Goal: Task Accomplishment & Management: Complete application form

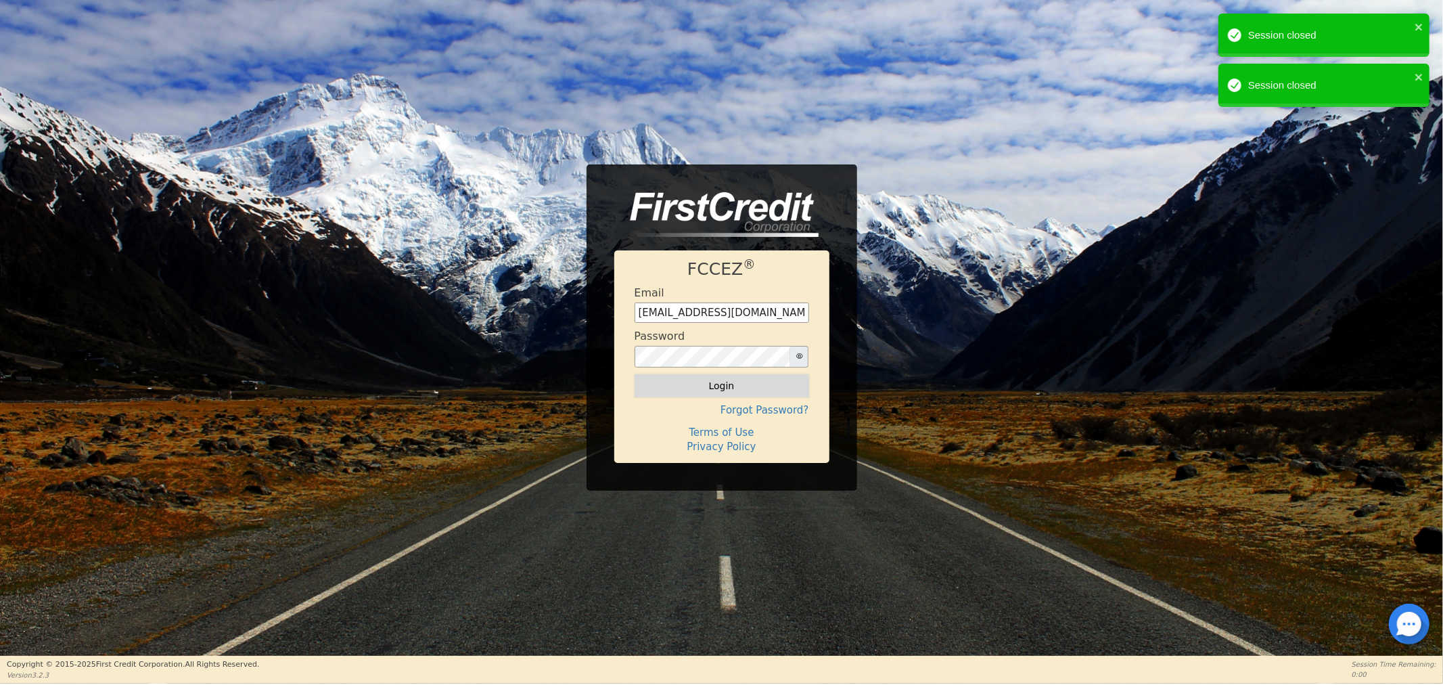
click at [687, 390] on button "Login" at bounding box center [721, 385] width 175 height 23
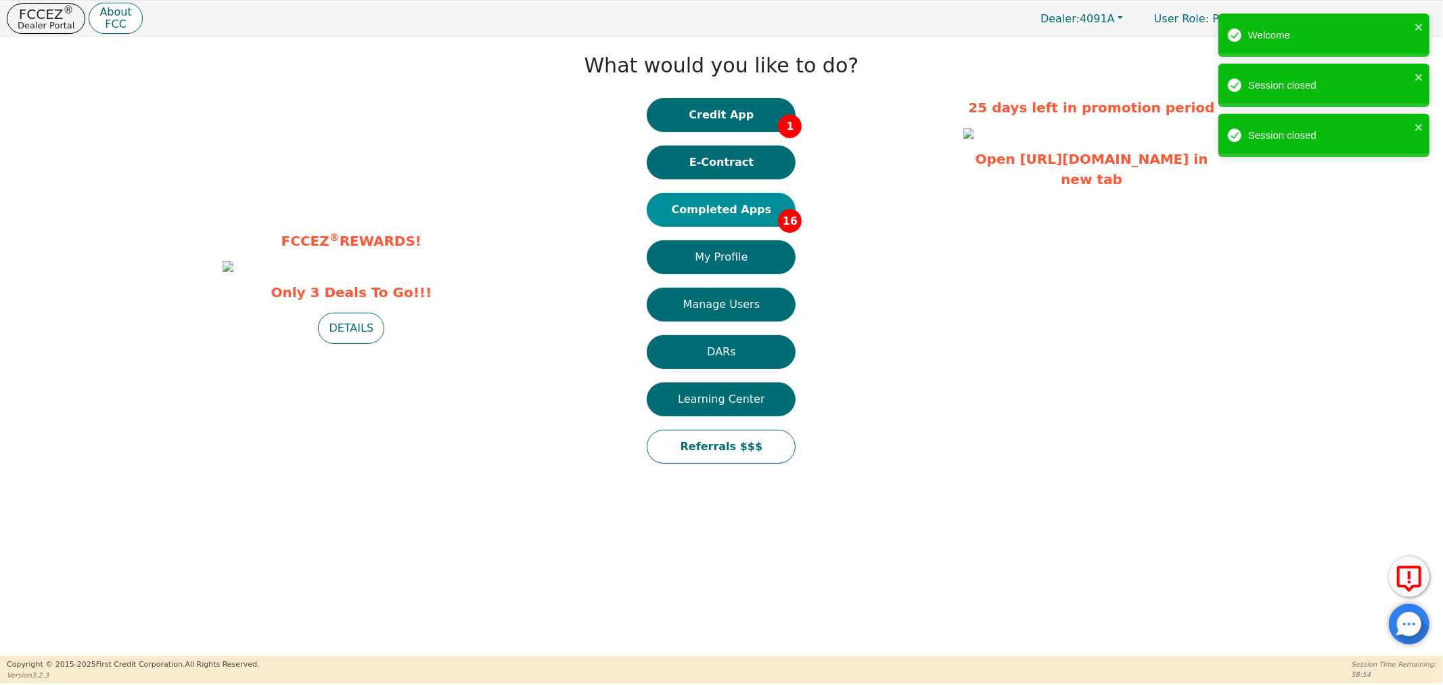
click at [729, 214] on button "Completed Apps 16" at bounding box center [721, 210] width 149 height 34
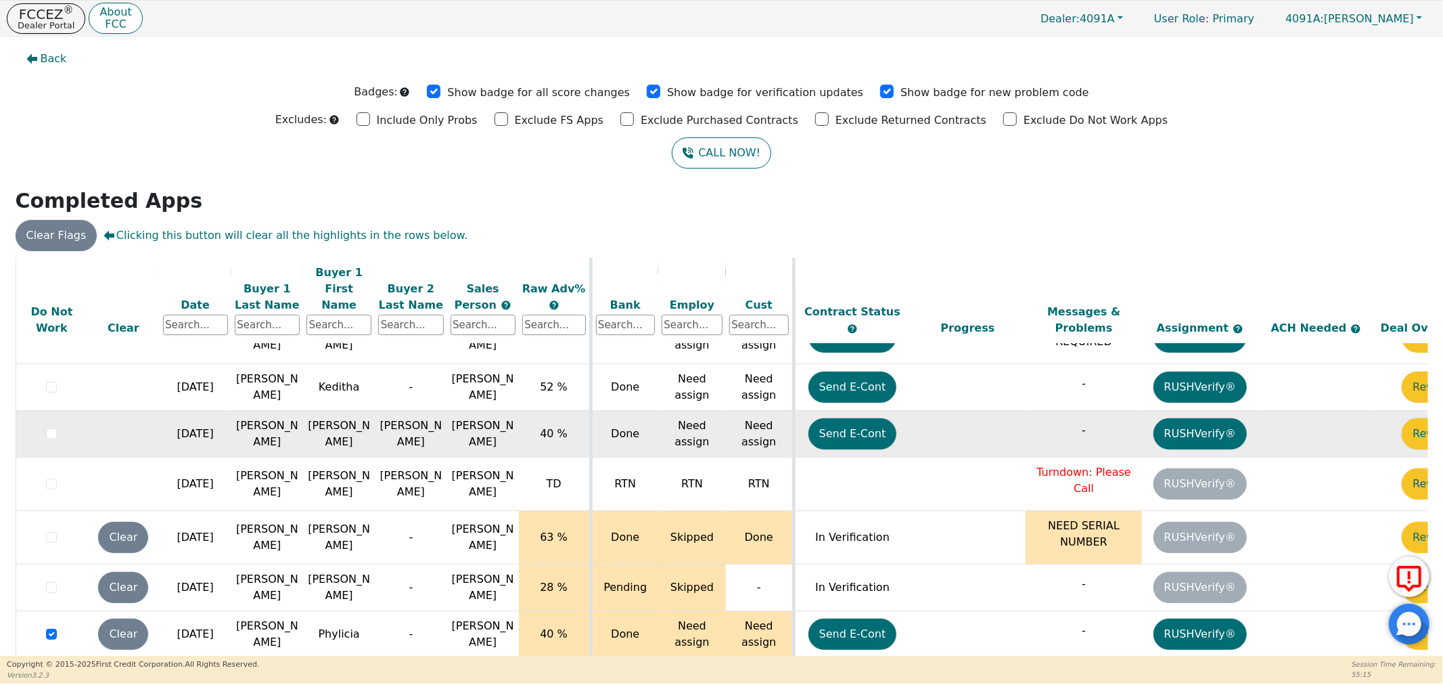
scroll to position [16, 0]
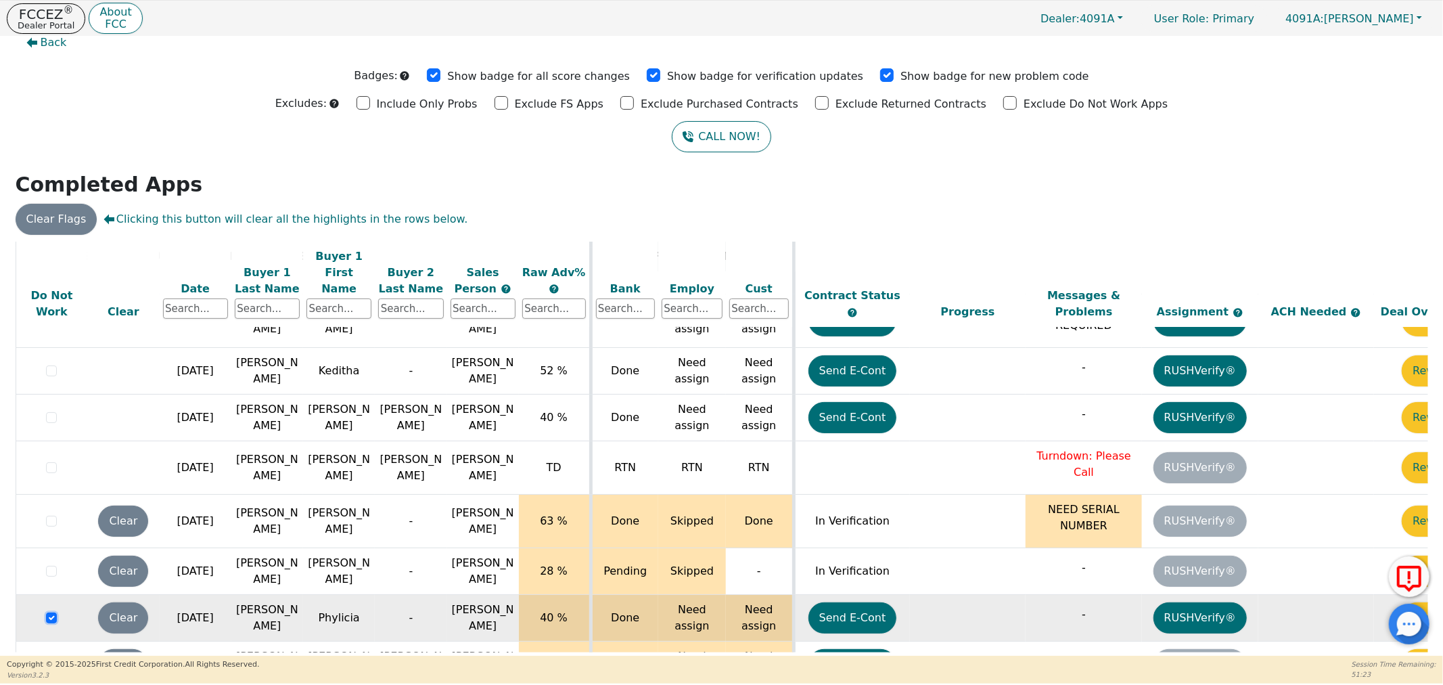
click at [47, 612] on input "checkbox" at bounding box center [51, 617] width 11 height 11
click at [57, 27] on div at bounding box center [721, 27] width 1423 height 0
click at [125, 27] on div at bounding box center [721, 27] width 1423 height 0
click at [125, 602] on button "Clear" at bounding box center [123, 617] width 50 height 31
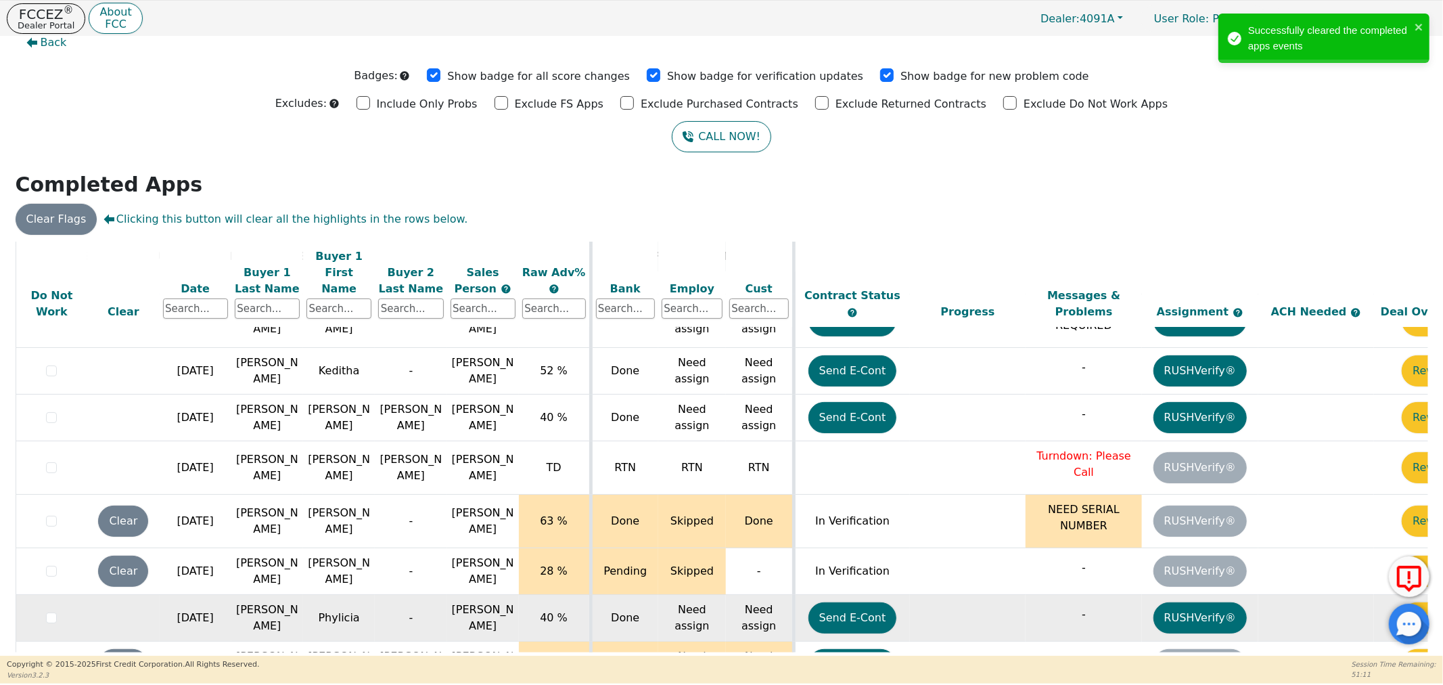
scroll to position [530, 70]
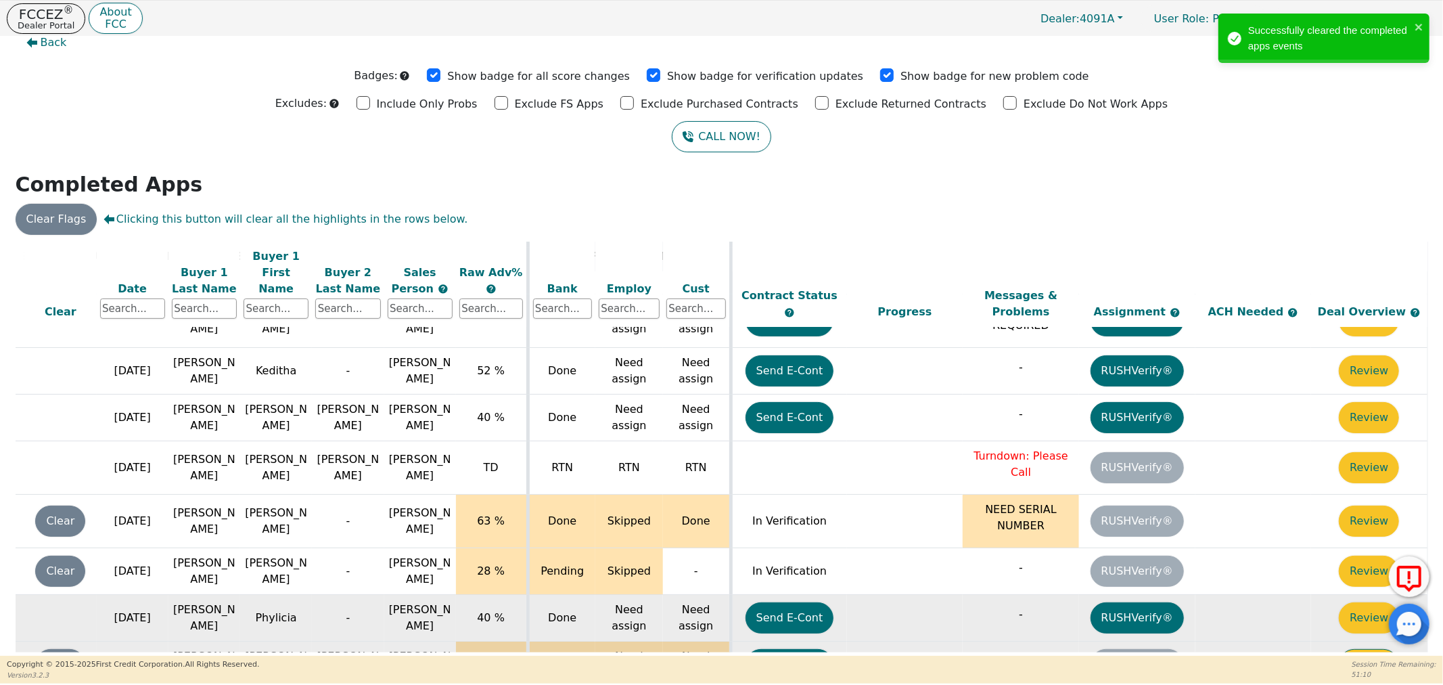
click at [1356, 649] on button "Review" at bounding box center [1369, 664] width 60 height 31
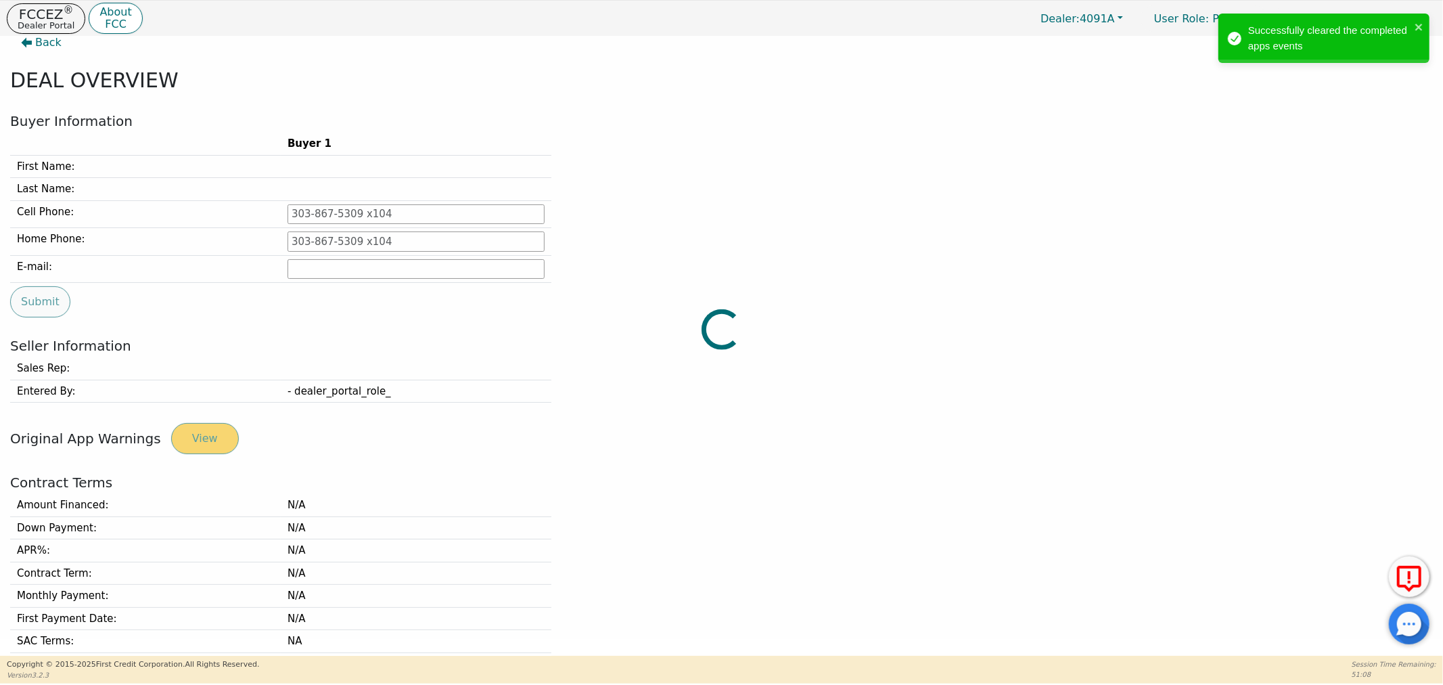
type input "[PHONE_NUMBER]"
type input "[EMAIL_ADDRESS][DOMAIN_NAME]"
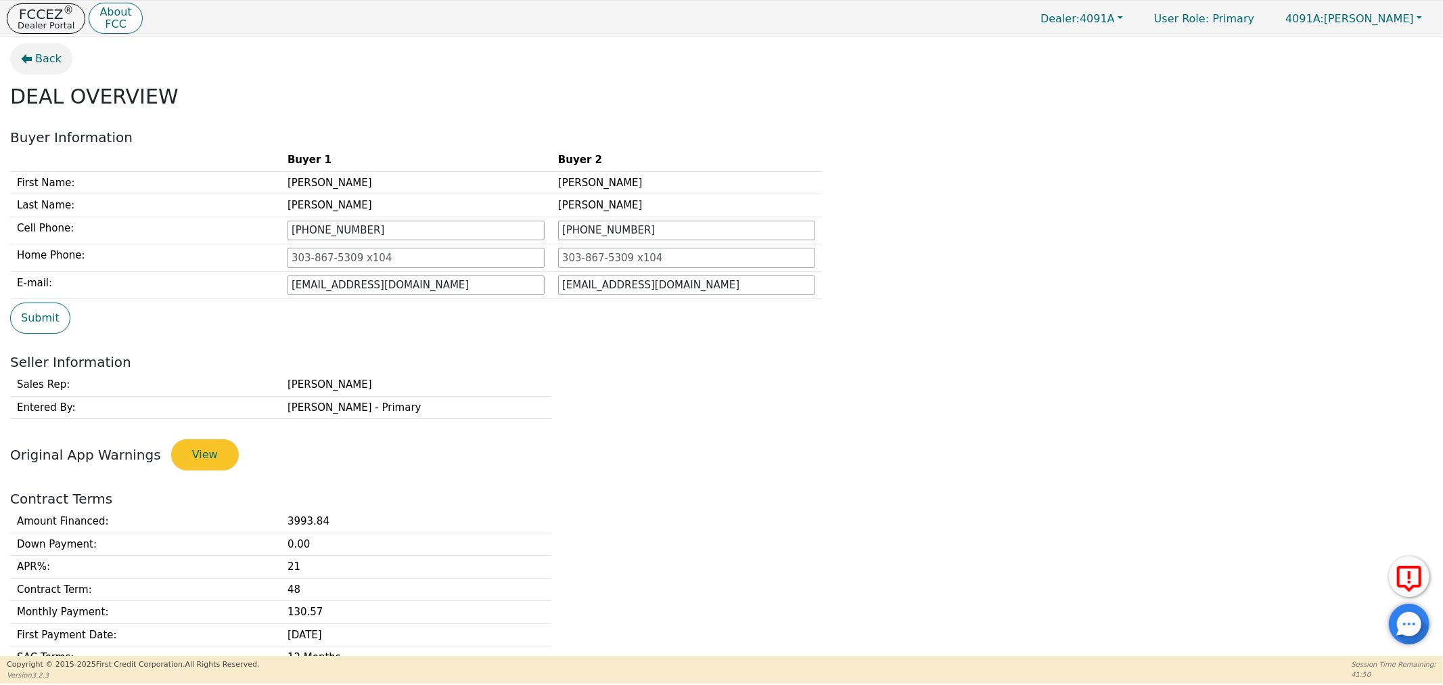
click at [28, 69] on button "Back" at bounding box center [41, 58] width 62 height 31
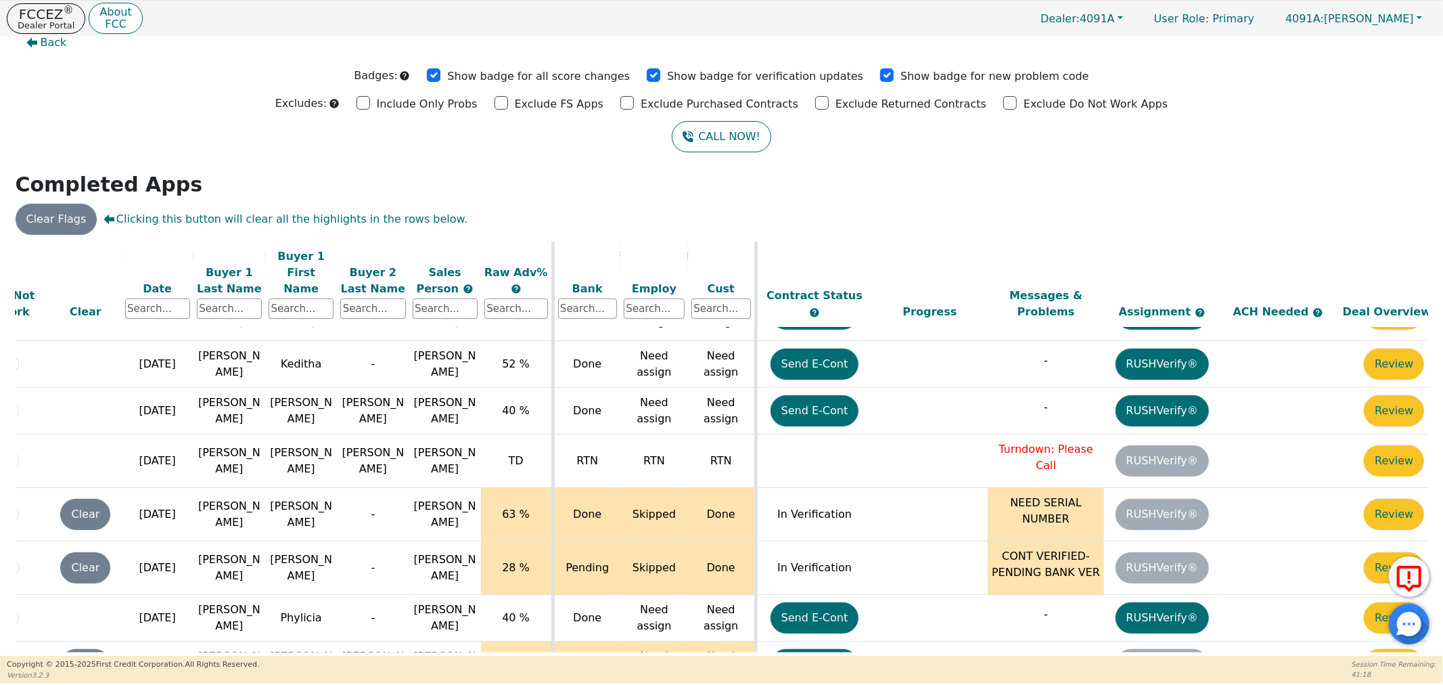
scroll to position [537, 70]
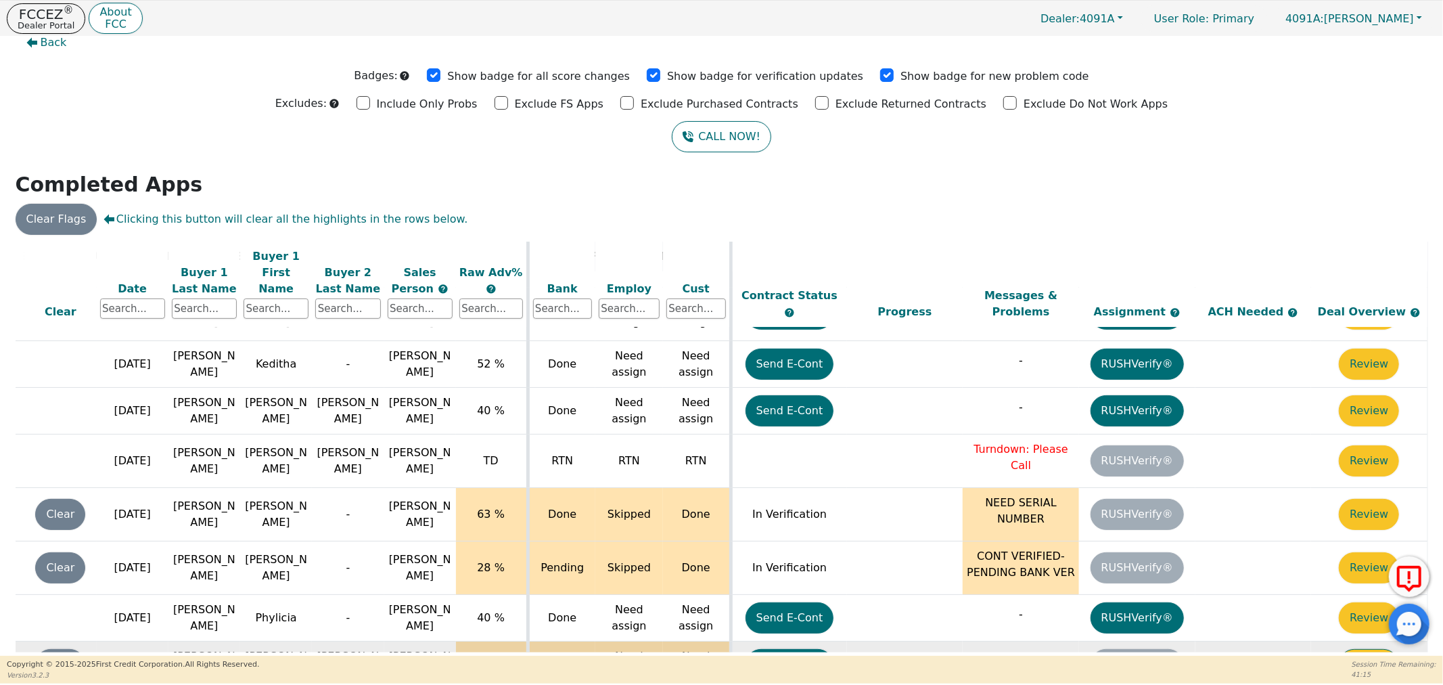
click at [1356, 649] on button "Review" at bounding box center [1369, 664] width 60 height 31
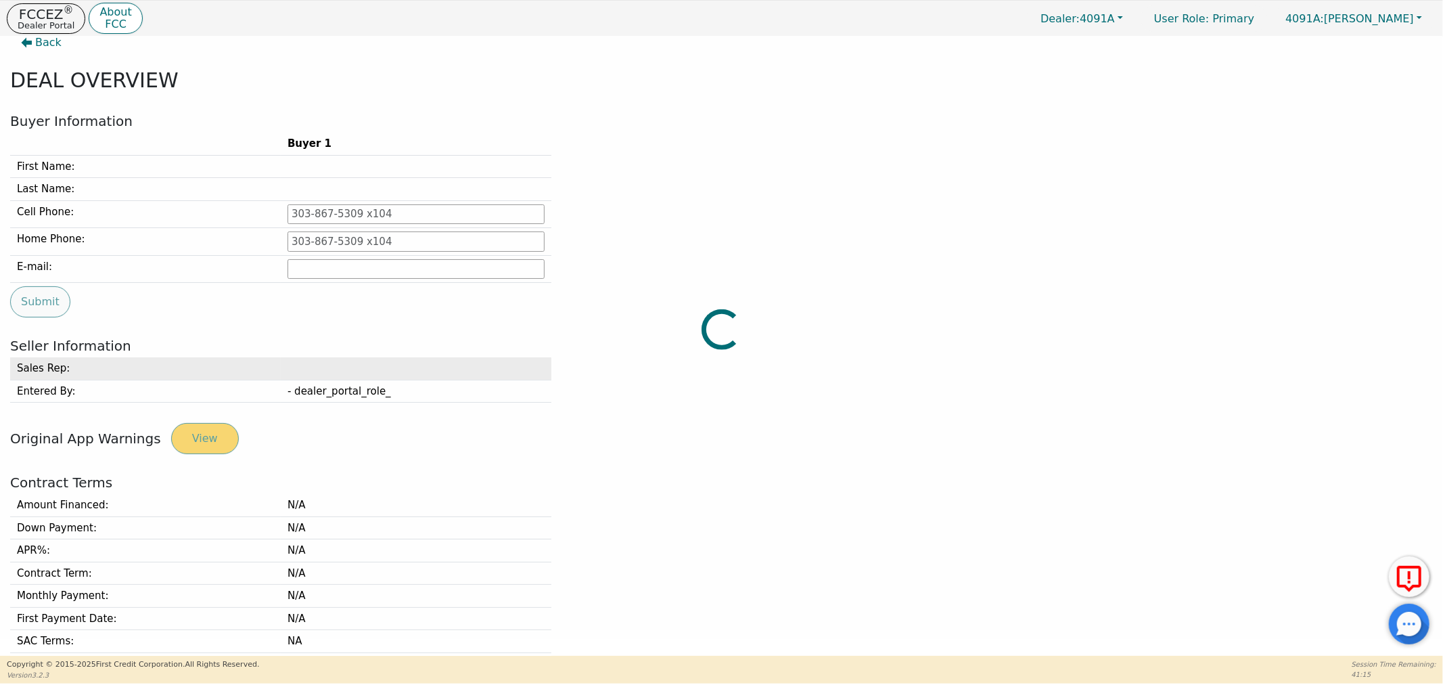
type input "[PHONE_NUMBER]"
type input "[EMAIL_ADDRESS][DOMAIN_NAME]"
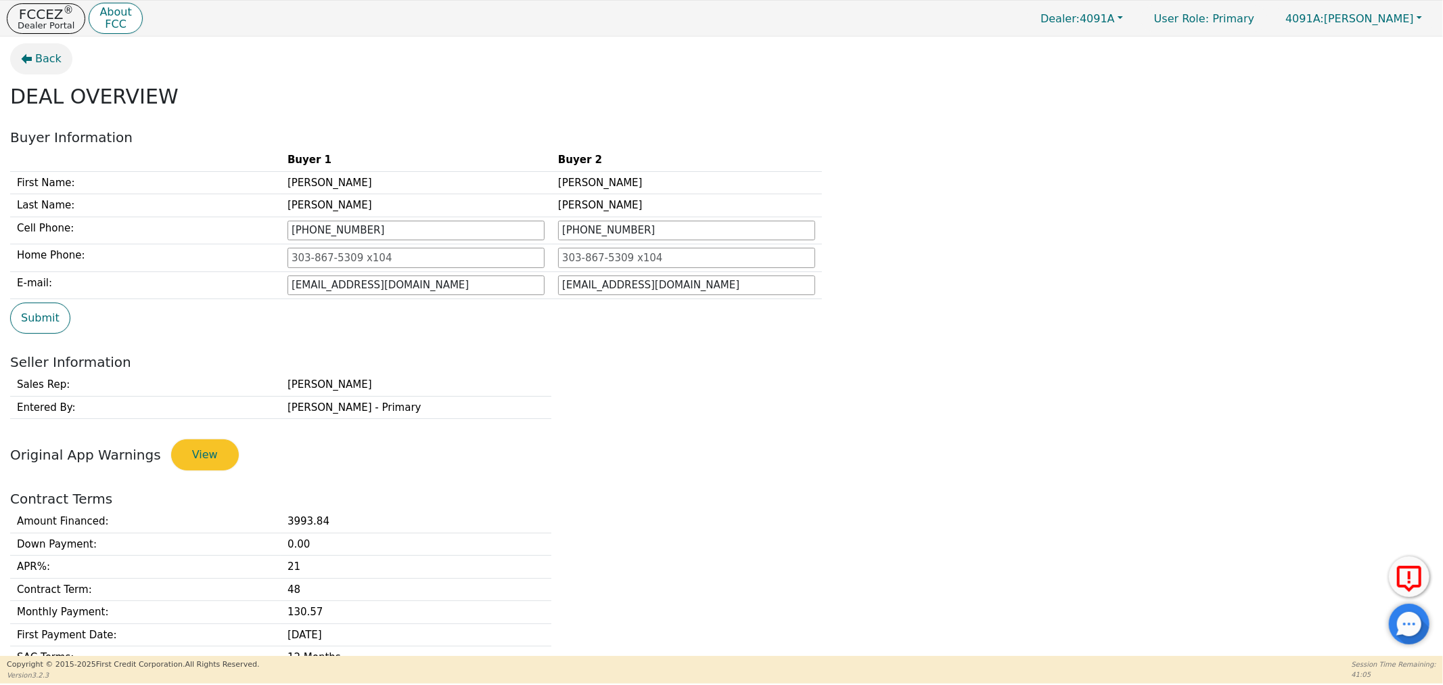
click at [44, 56] on span "Back" at bounding box center [48, 59] width 26 height 16
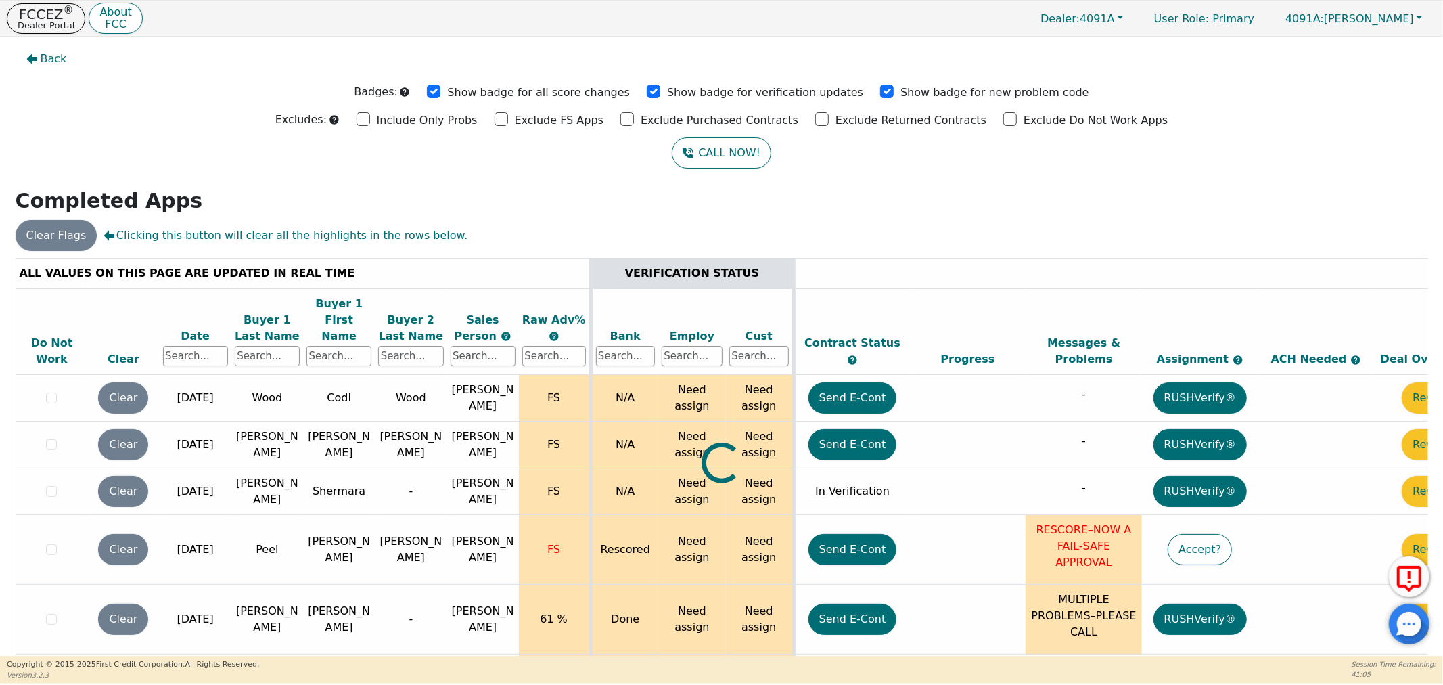
scroll to position [16, 0]
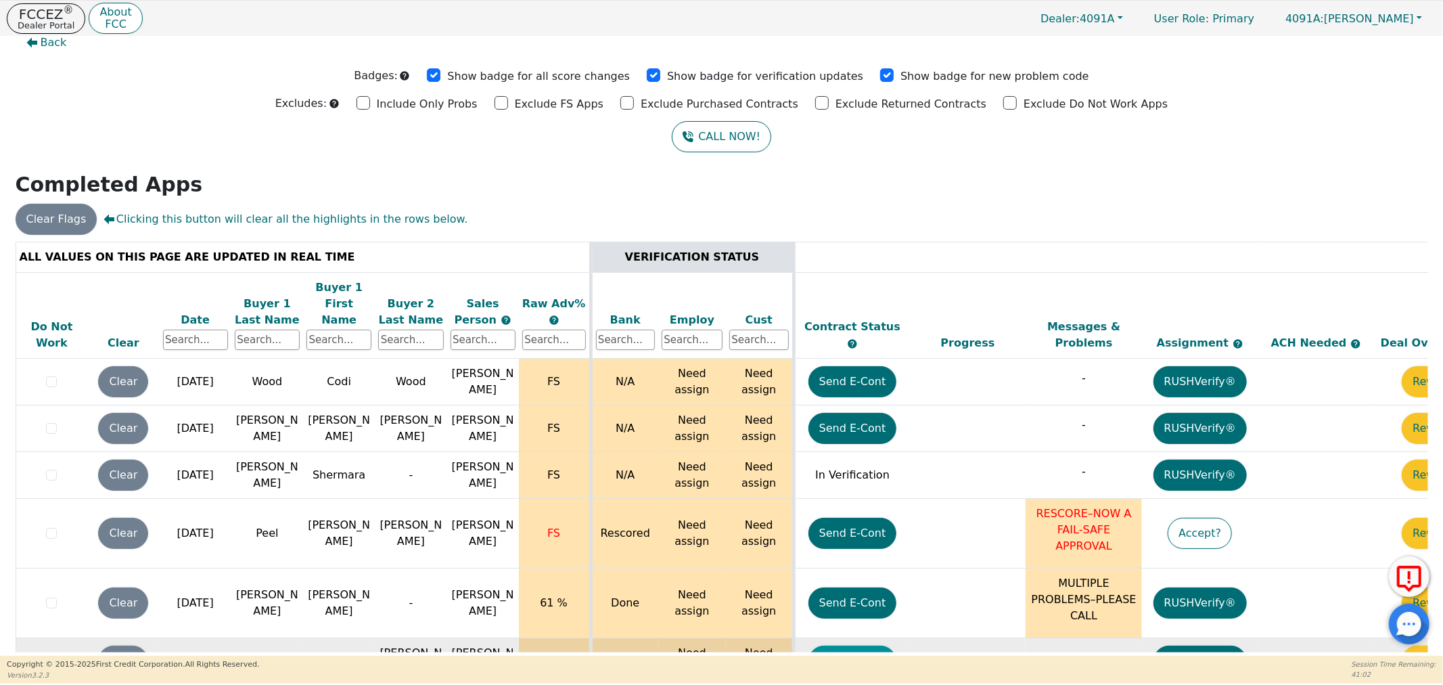
click at [840, 645] on button "Send E-Cont" at bounding box center [852, 660] width 89 height 31
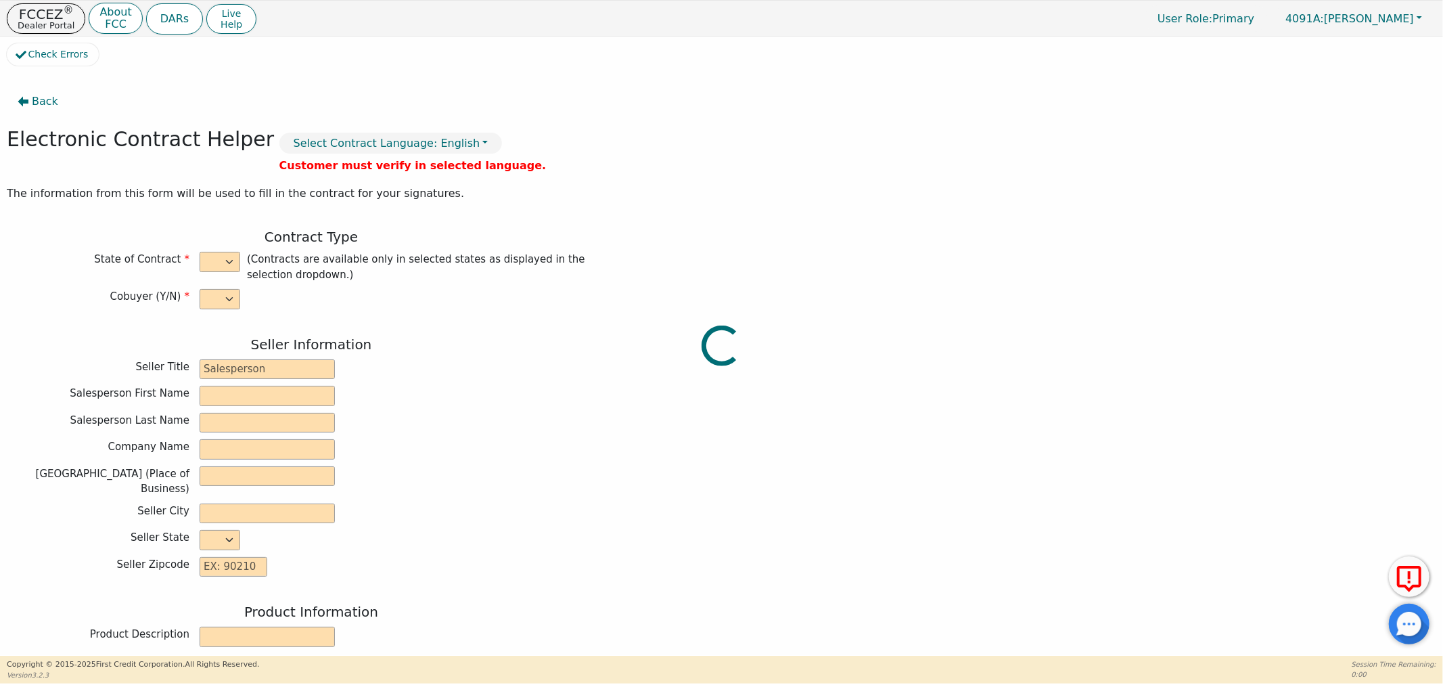
select select "y"
type input "Distributor"
type input "[PERSON_NAME]"
type input "H20 TAKEOVER"
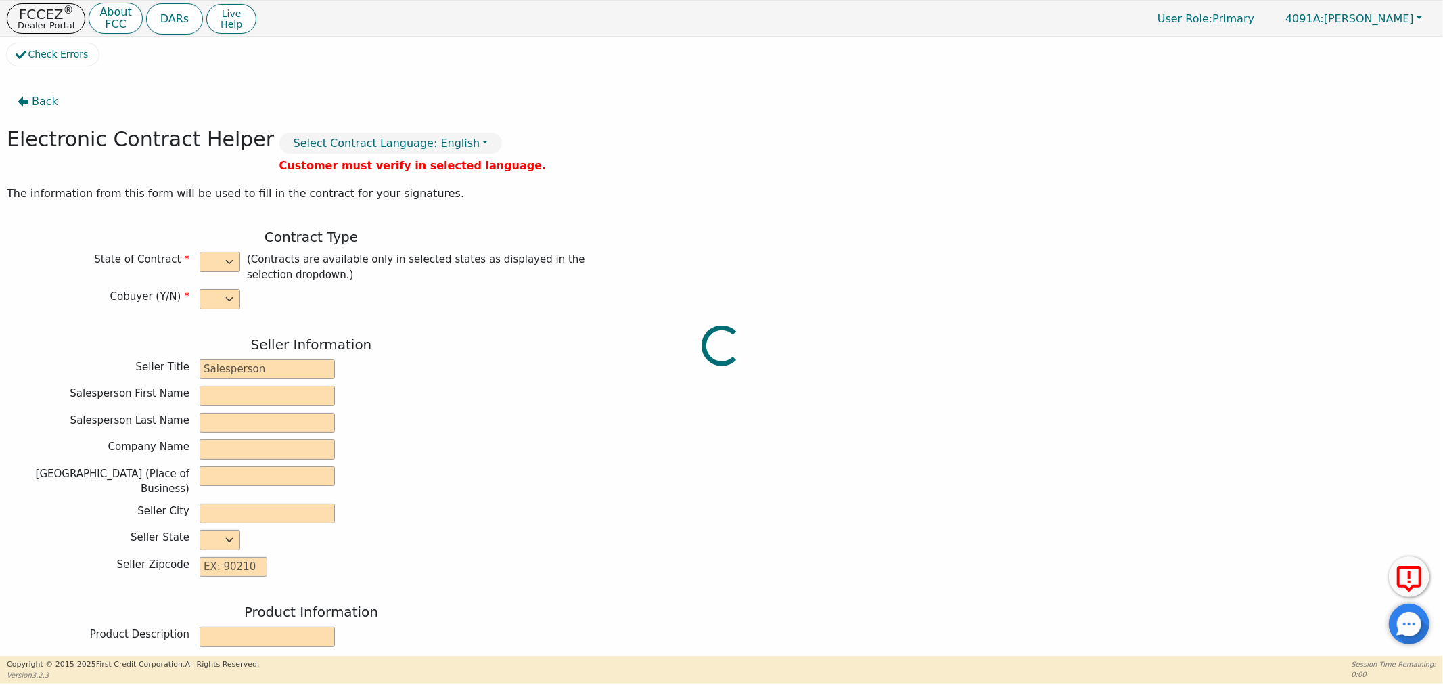
type input "[STREET_ADDRESS]"
type input "THOMASVILLE"
select select "GA"
type input "31792"
type input "Jagger"
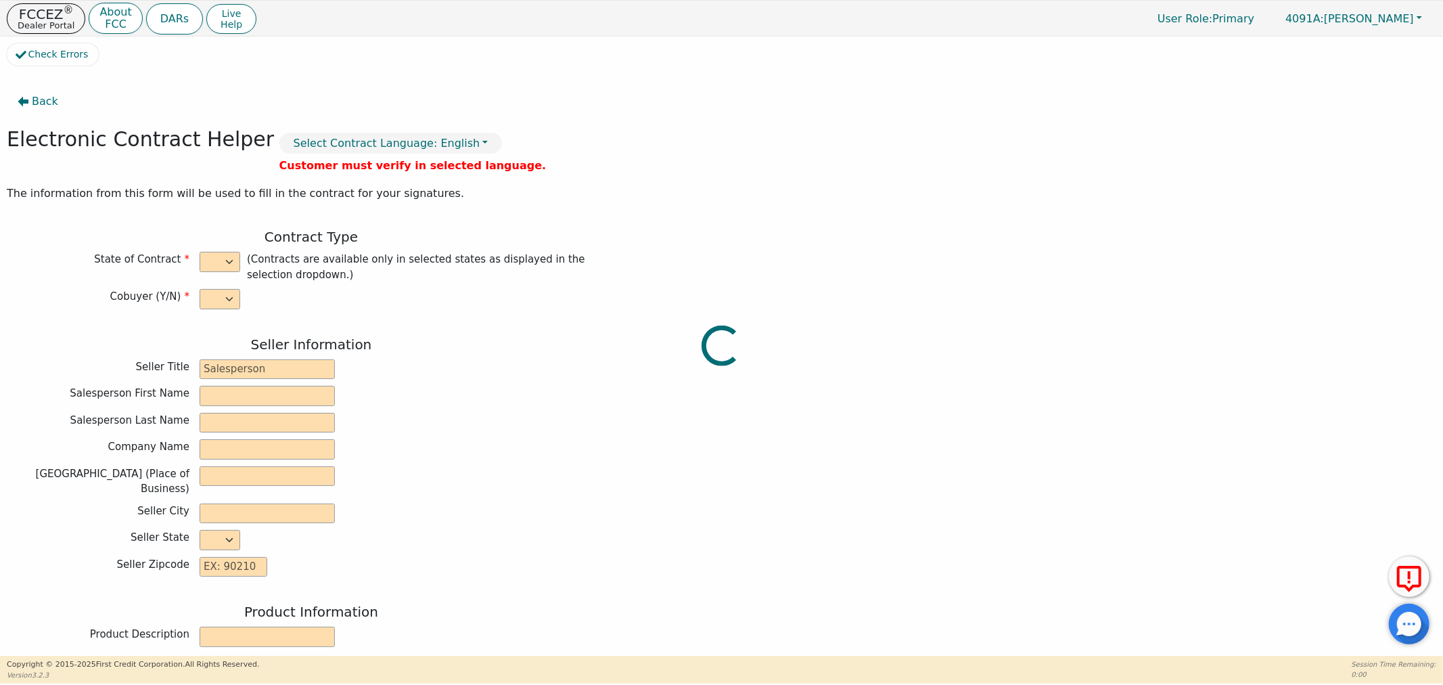
type input "Crovetti"
type input "[EMAIL_ADDRESS][DOMAIN_NAME]"
type input "[PERSON_NAME]"
type input "[EMAIL_ADDRESS][DOMAIN_NAME]"
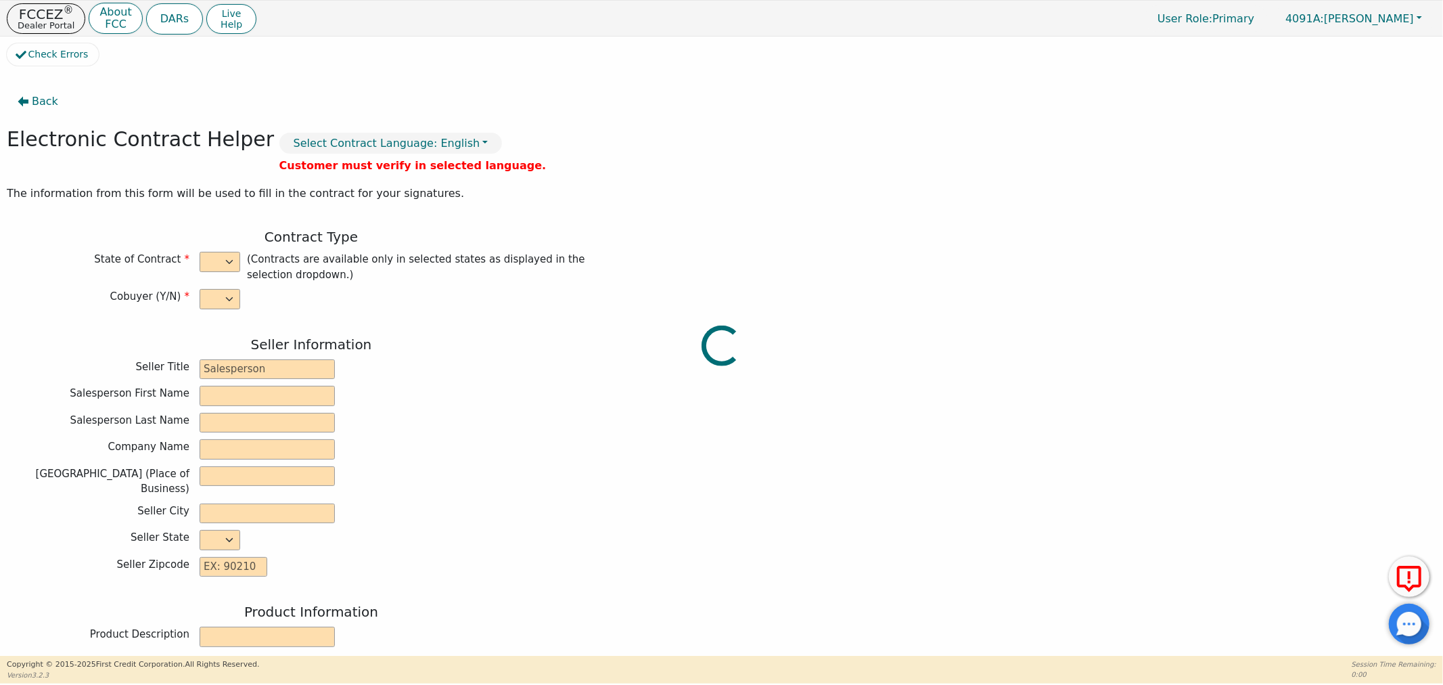
type input "[STREET_ADDRESS]"
type input "Cottondale"
select select "FL"
type input "32431"
type input "[DATE]"
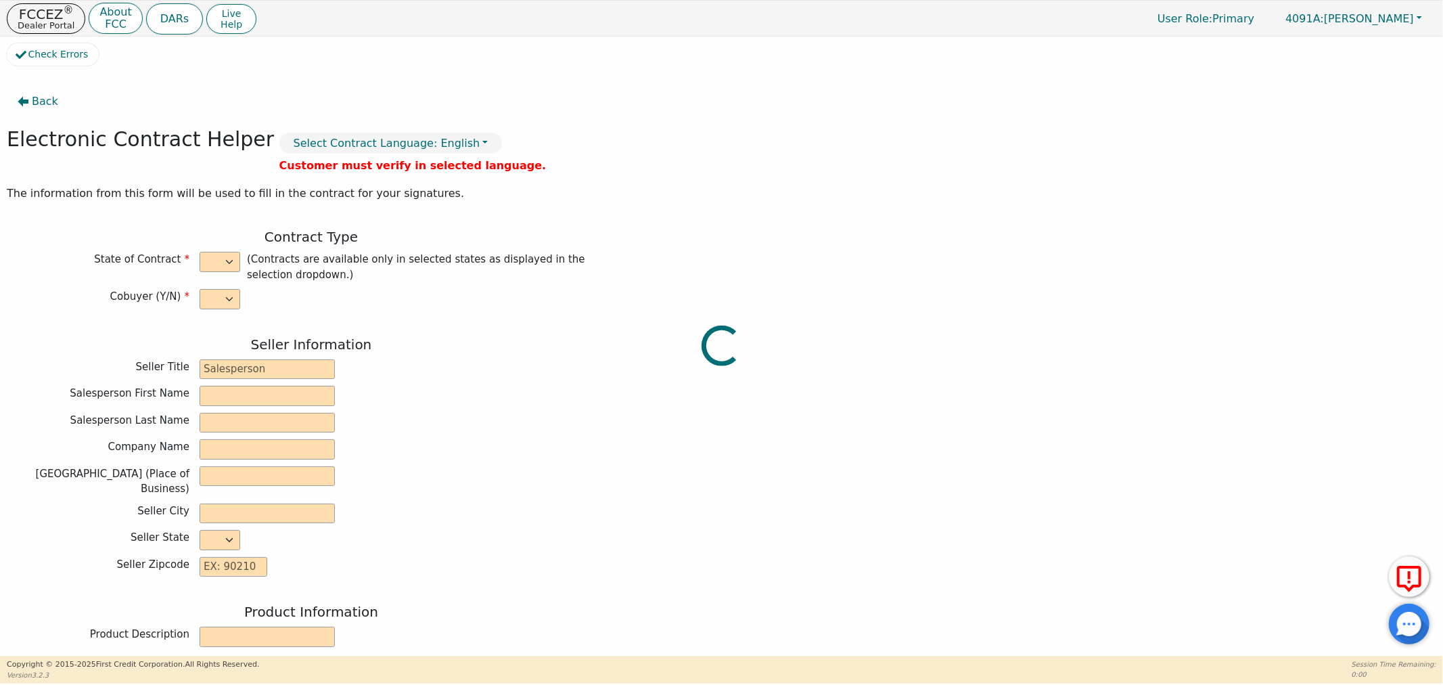
type input "21.38"
type input "[DATE]"
type input "36"
type input "0"
type input "1380186014619"
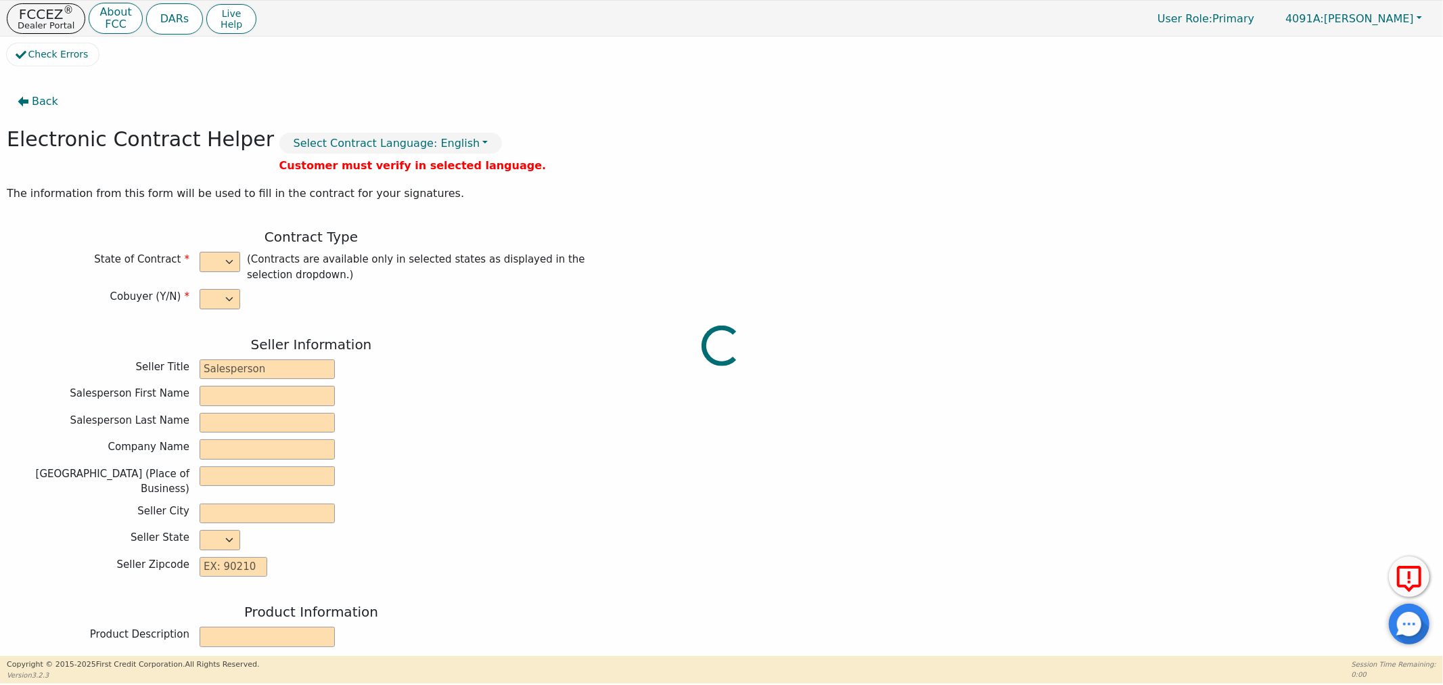
type input "3698.00"
type input "0.00"
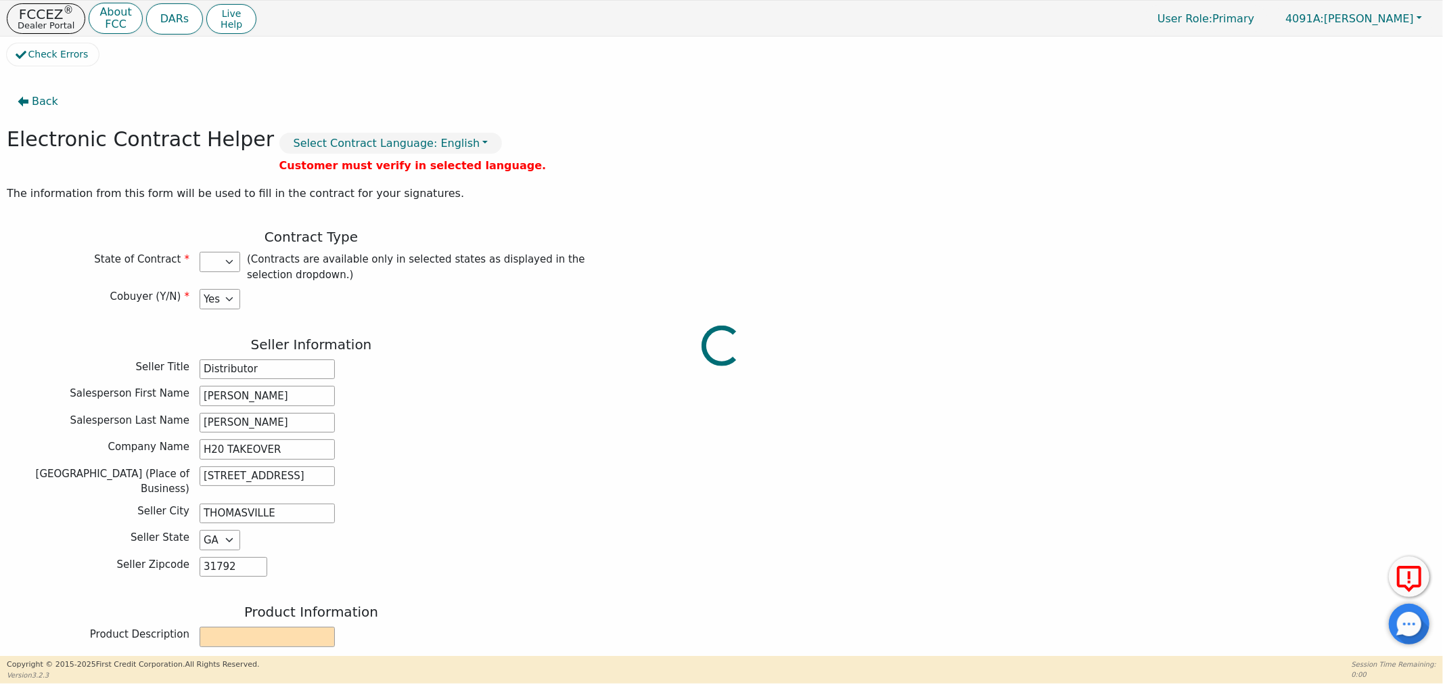
type input "3698.00"
select select "FL"
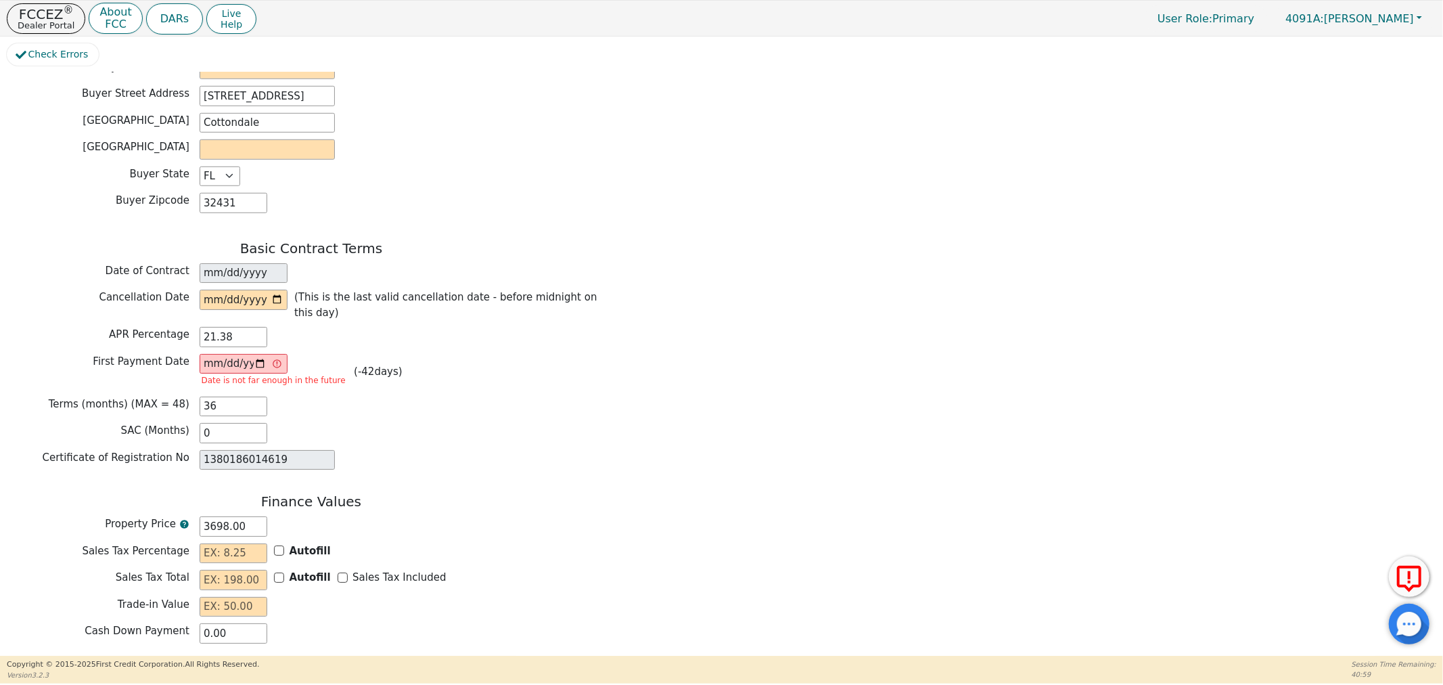
scroll to position [902, 0]
click at [258, 353] on input "[DATE]" at bounding box center [244, 363] width 88 height 20
click at [281, 353] on input "[DATE]" at bounding box center [244, 363] width 88 height 20
click at [264, 353] on input "[DATE]" at bounding box center [244, 363] width 88 height 20
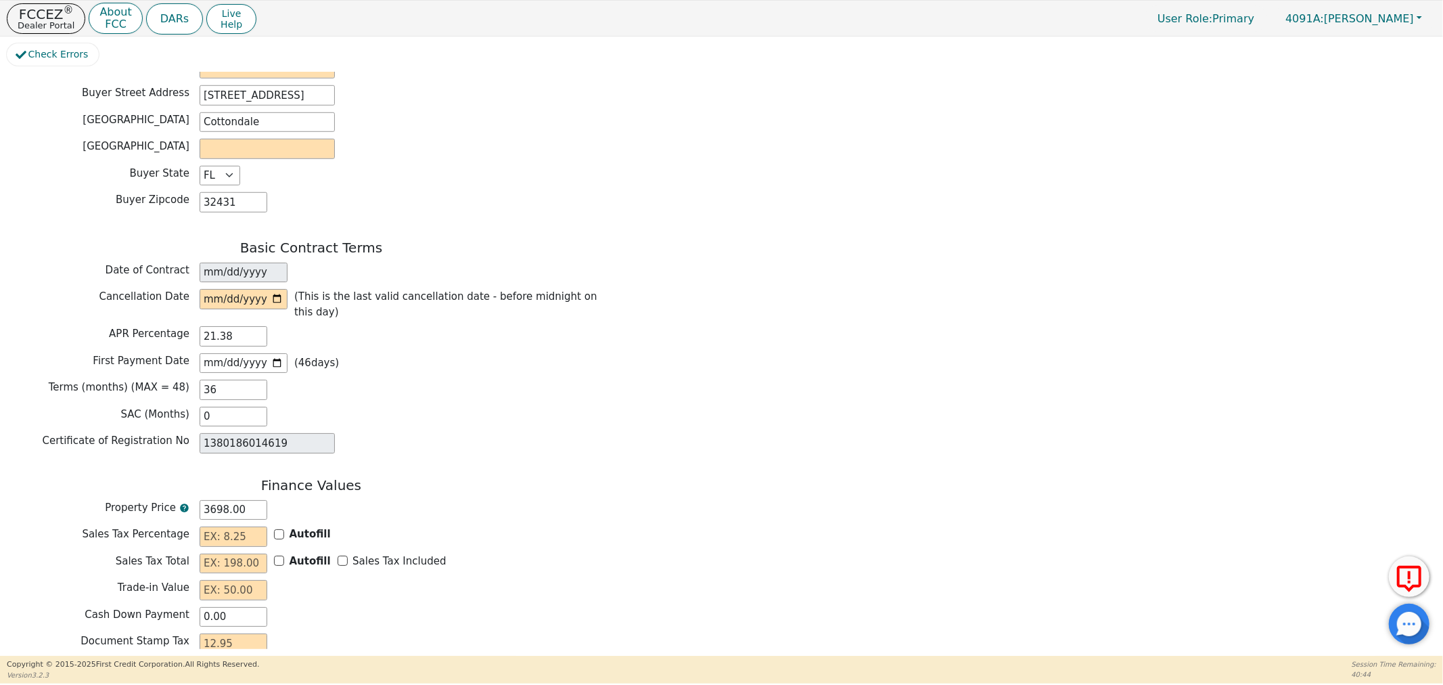
type input "[DATE]"
click at [463, 478] on div "Finance Values" at bounding box center [311, 487] width 609 height 20
drag, startPoint x: 214, startPoint y: 374, endPoint x: 160, endPoint y: 374, distance: 53.4
click at [160, 379] on div "Terms (months) (MAX = 48) 36" at bounding box center [311, 389] width 609 height 20
type input "4"
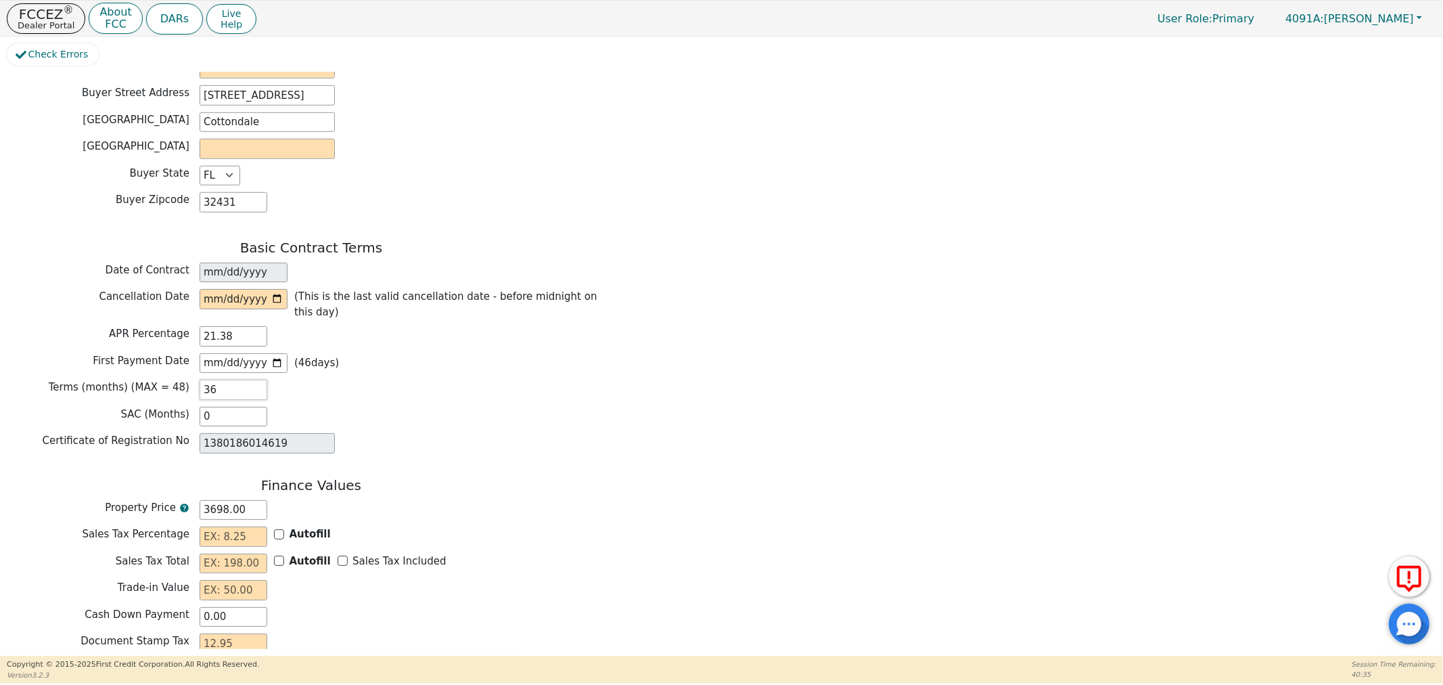
type input "0.00"
type input "48"
click at [275, 290] on input "date" at bounding box center [244, 299] width 88 height 20
type input "[DATE]"
click at [277, 353] on input "[DATE]" at bounding box center [244, 363] width 88 height 20
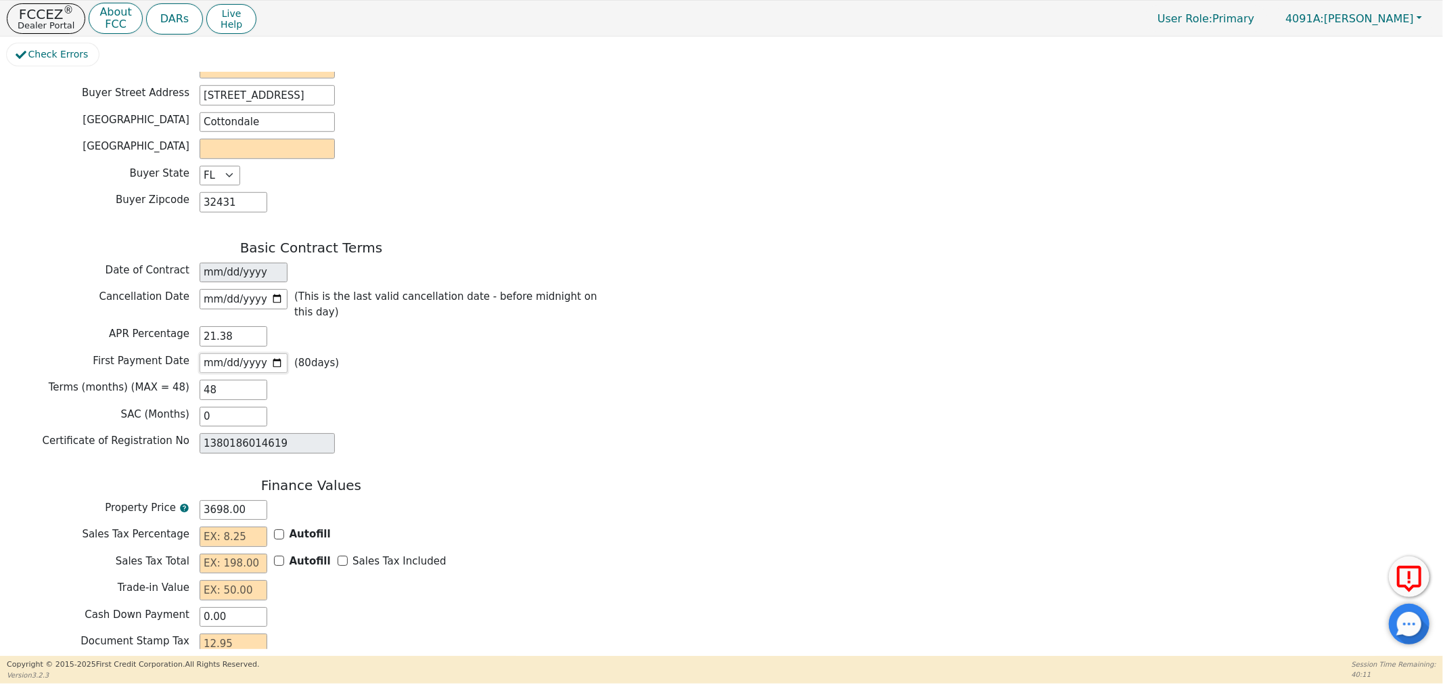
click at [278, 353] on input "[DATE]" at bounding box center [244, 363] width 88 height 20
click at [279, 353] on input "[DATE]" at bounding box center [244, 363] width 88 height 20
click at [275, 353] on input "[DATE]" at bounding box center [244, 363] width 88 height 20
type input "[DATE]"
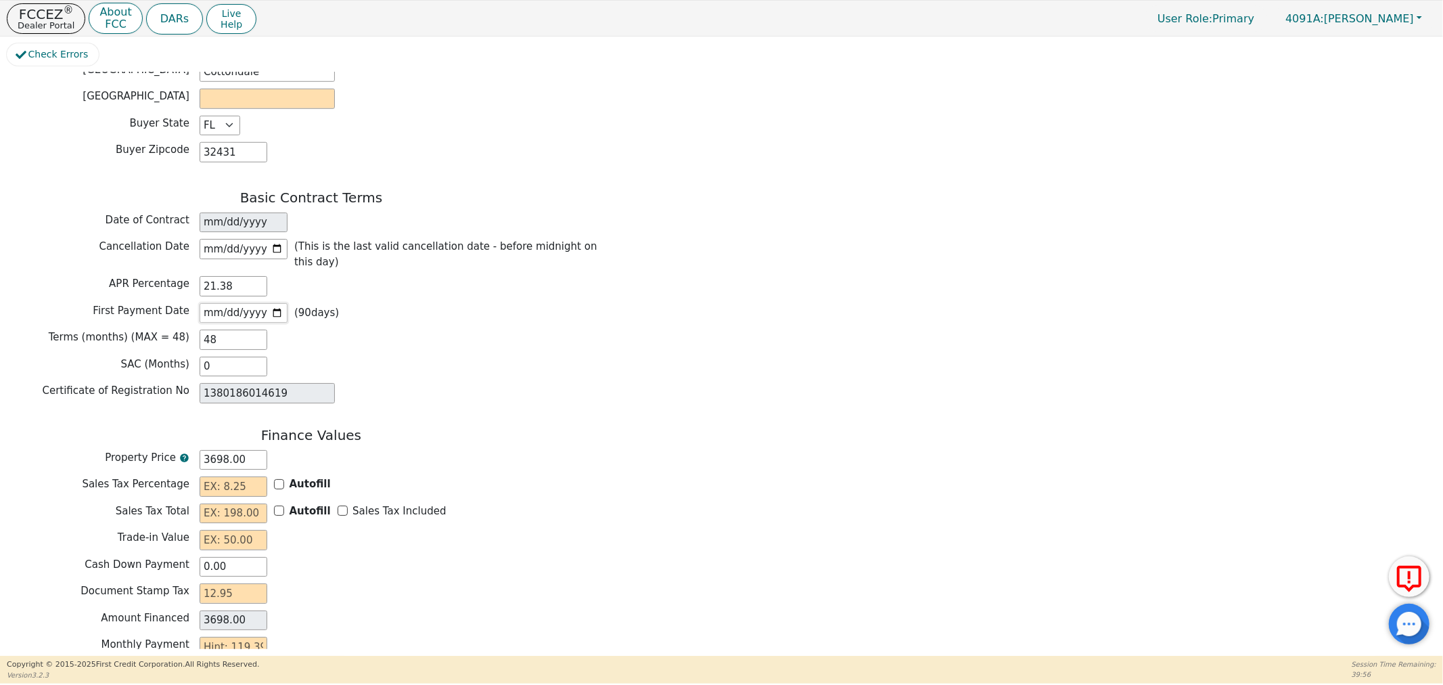
scroll to position [977, 0]
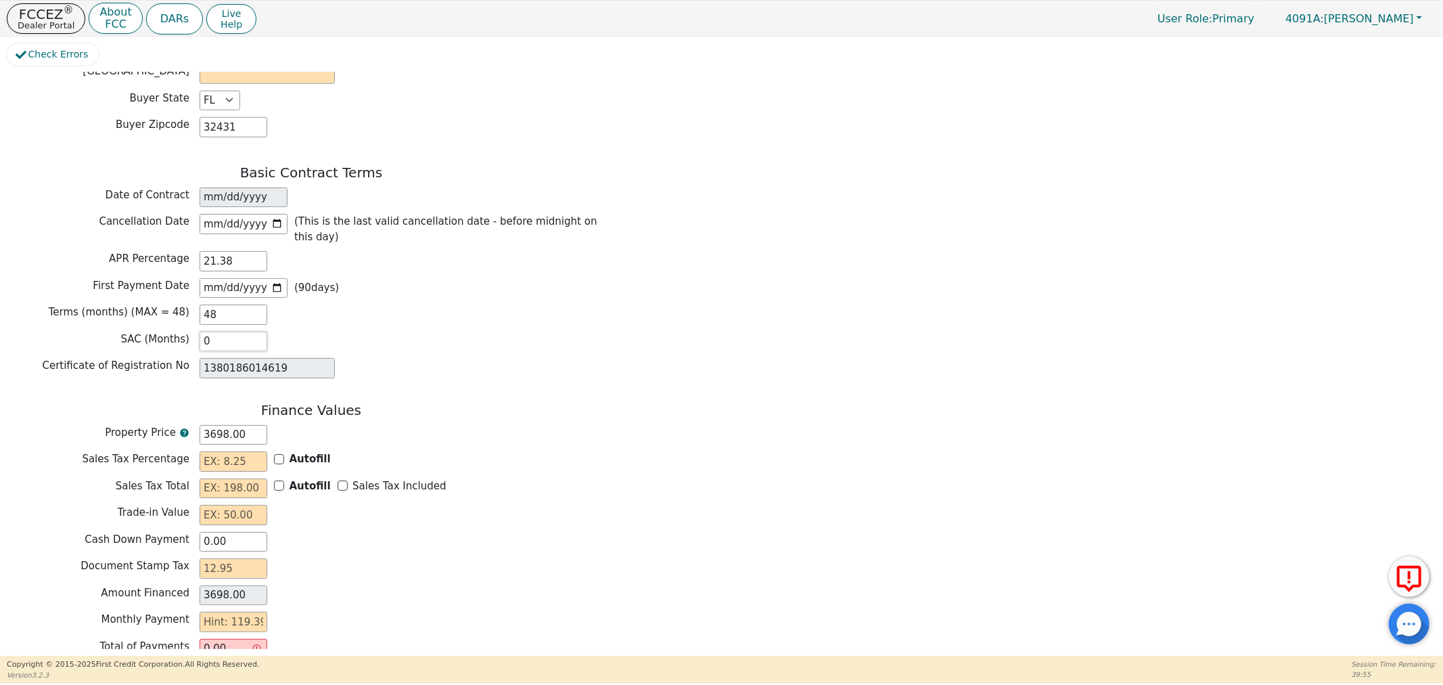
drag, startPoint x: 221, startPoint y: 323, endPoint x: 193, endPoint y: 336, distance: 30.9
click at [193, 336] on div "SAC (Months) 0" at bounding box center [311, 343] width 609 height 24
type input "12"
click at [463, 402] on h3 "Finance Values" at bounding box center [311, 410] width 609 height 16
click at [239, 451] on input "text" at bounding box center [234, 461] width 68 height 20
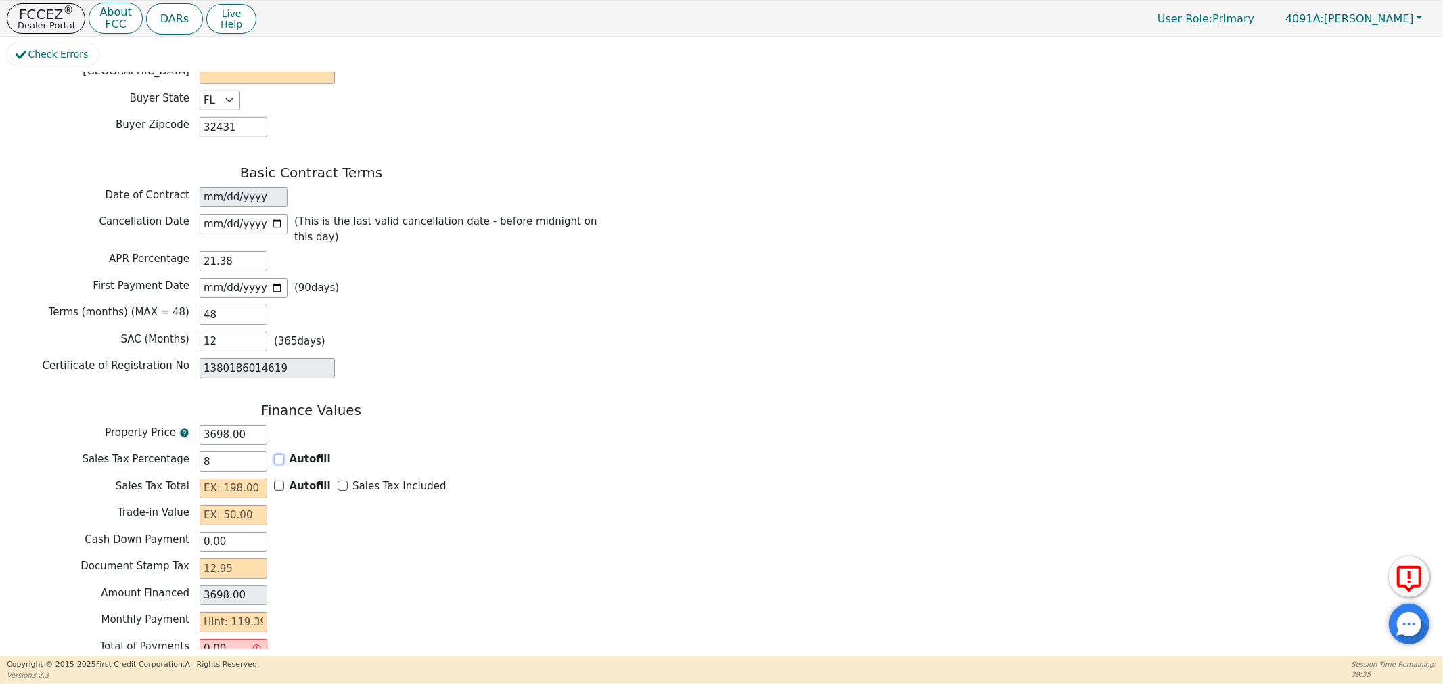
type input "8.00"
click at [276, 454] on input "Autofill" at bounding box center [279, 459] width 10 height 10
checkbox input "true"
type input "0.00"
drag, startPoint x: 292, startPoint y: 436, endPoint x: 271, endPoint y: 442, distance: 21.0
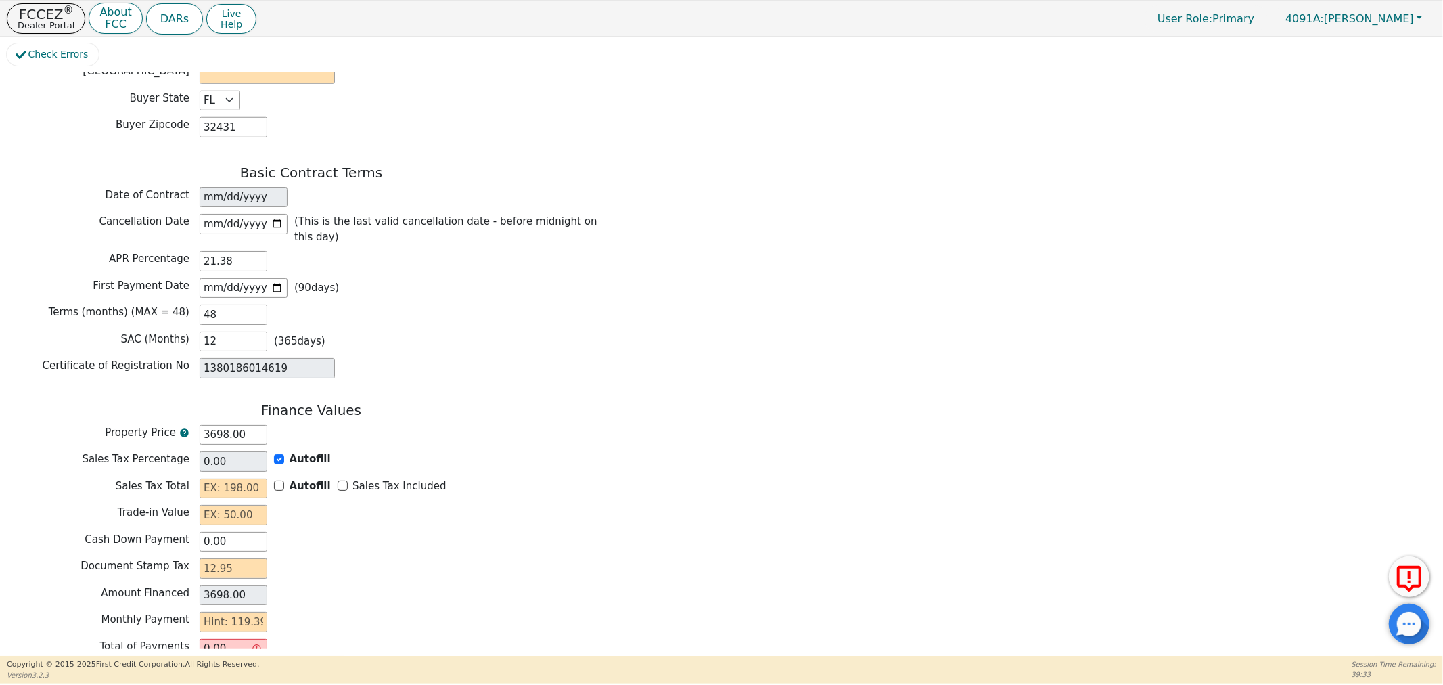
click at [279, 451] on div "Autofill" at bounding box center [302, 459] width 57 height 16
drag, startPoint x: 282, startPoint y: 442, endPoint x: 254, endPoint y: 444, distance: 27.8
click at [280, 454] on input "Autofill" at bounding box center [279, 459] width 10 height 10
checkbox input "false"
type input "0.00"
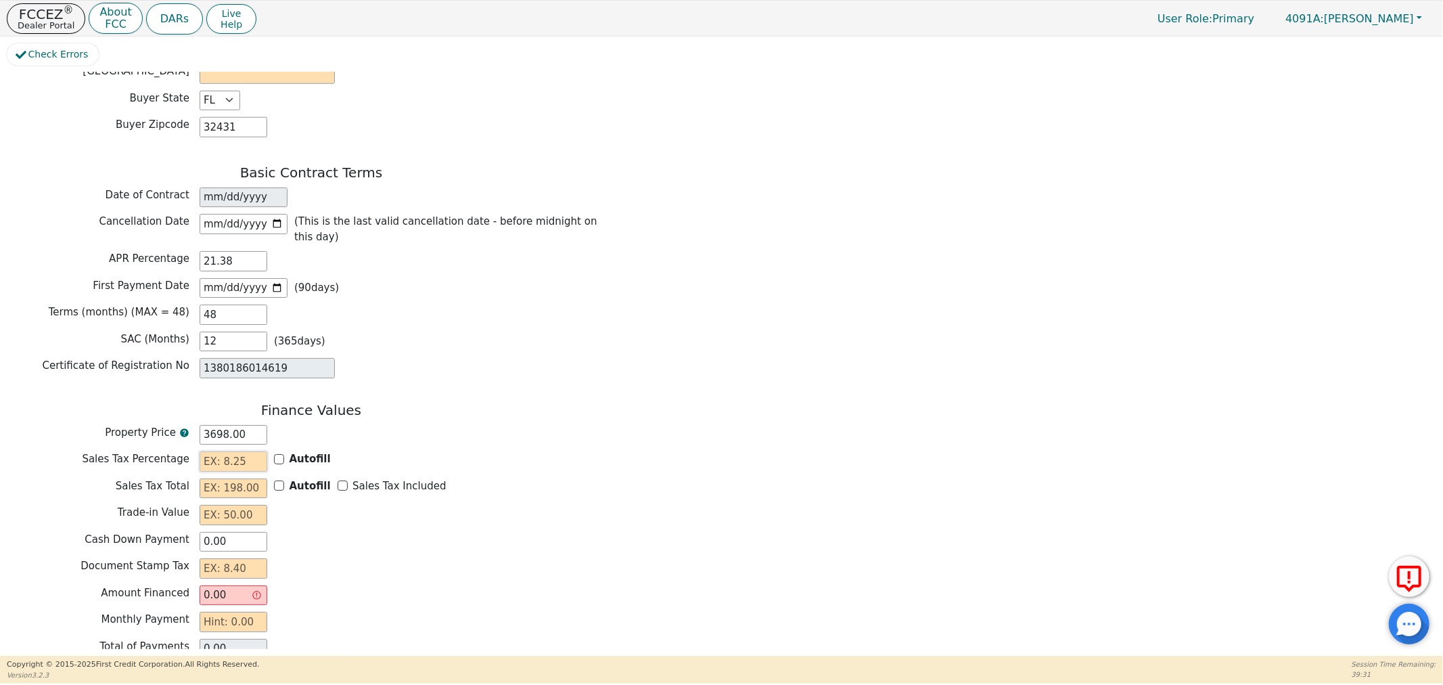
click at [257, 451] on input "text" at bounding box center [234, 461] width 68 height 20
type input "8.00"
click at [277, 480] on input "Autofill" at bounding box center [279, 485] width 10 height 10
checkbox input "true"
type input "295.84"
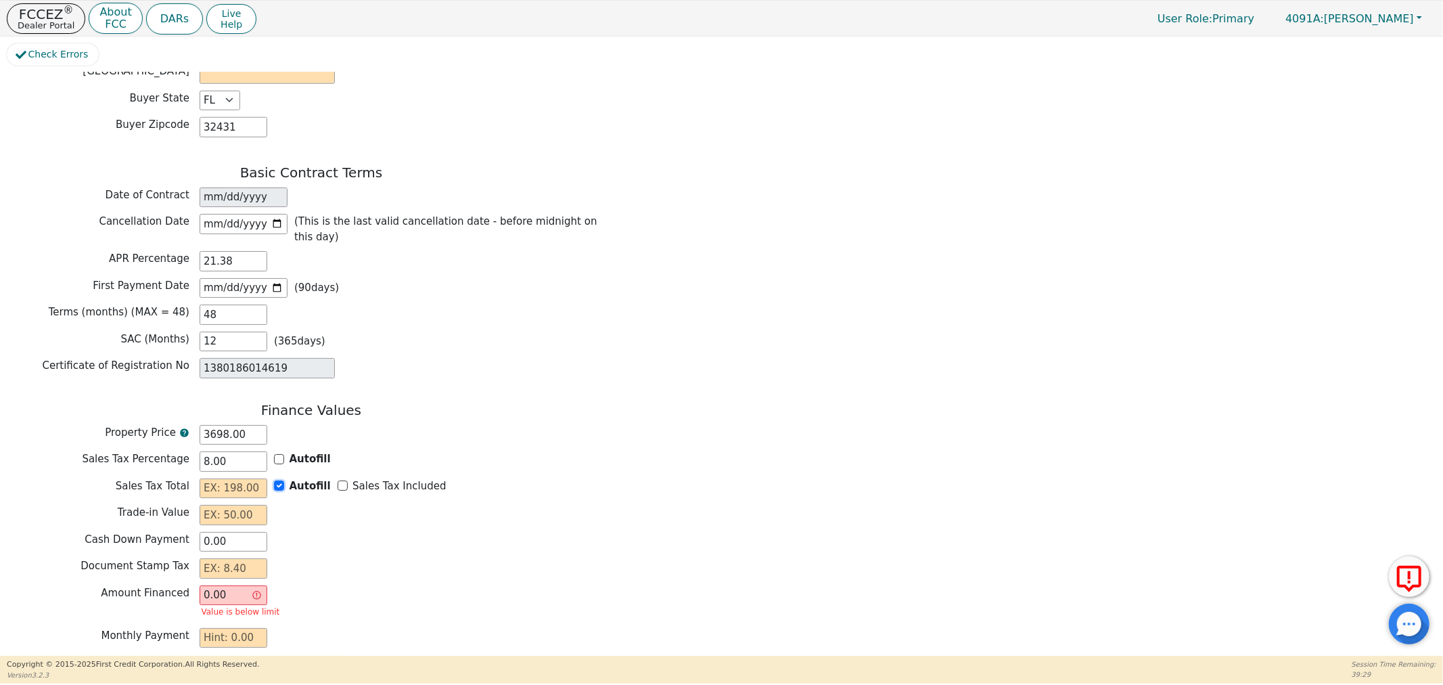
type input "3993.84"
click at [234, 508] on input "text" at bounding box center [234, 515] width 68 height 20
type input "0.00"
click at [315, 558] on div "Document Stamp Tax" at bounding box center [311, 568] width 609 height 20
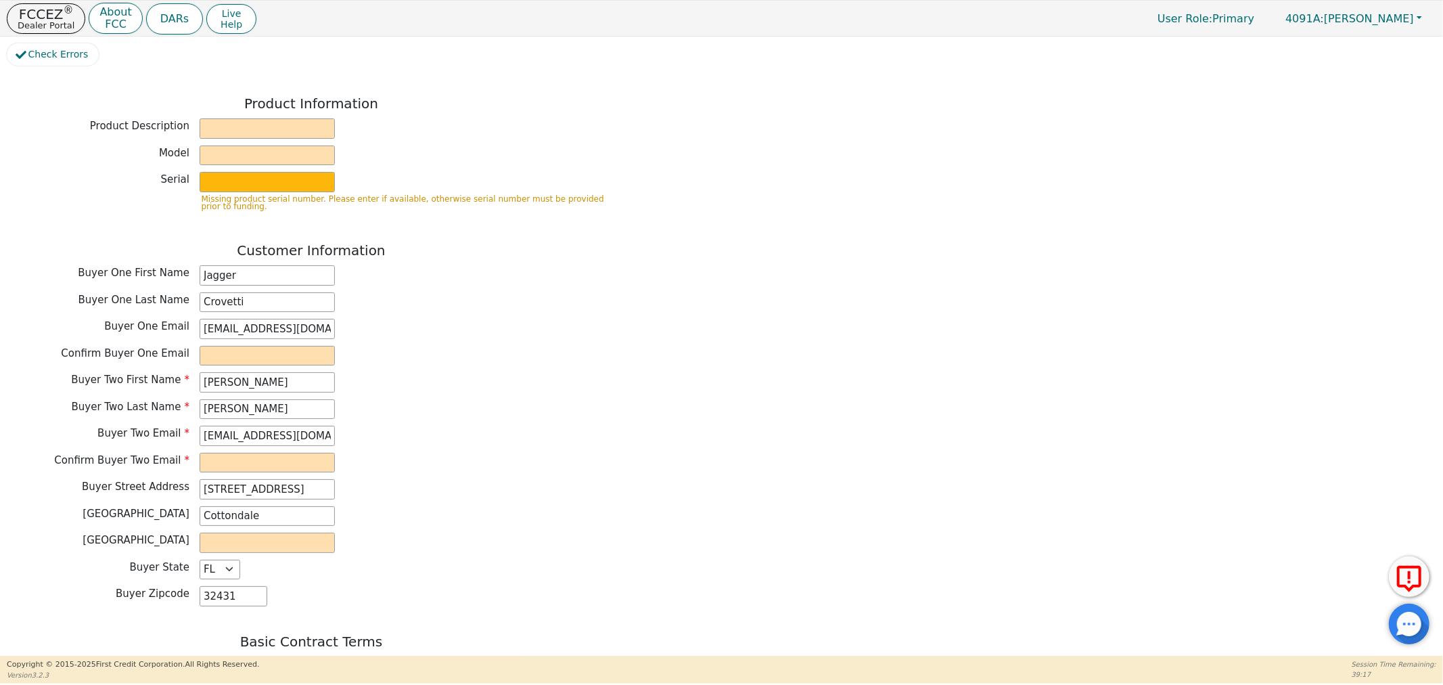
scroll to position [526, 0]
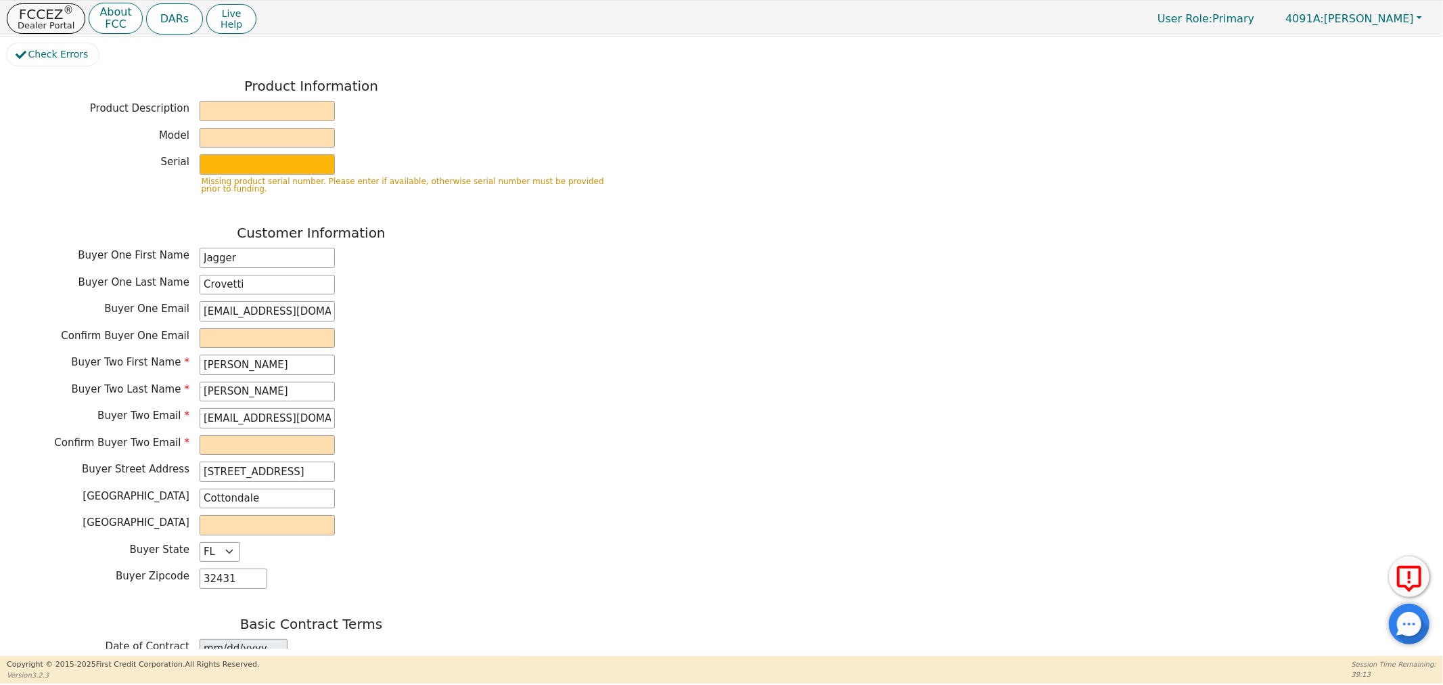
click at [14, 18] on button "FCCEZ ® Dealer Portal" at bounding box center [46, 18] width 78 height 30
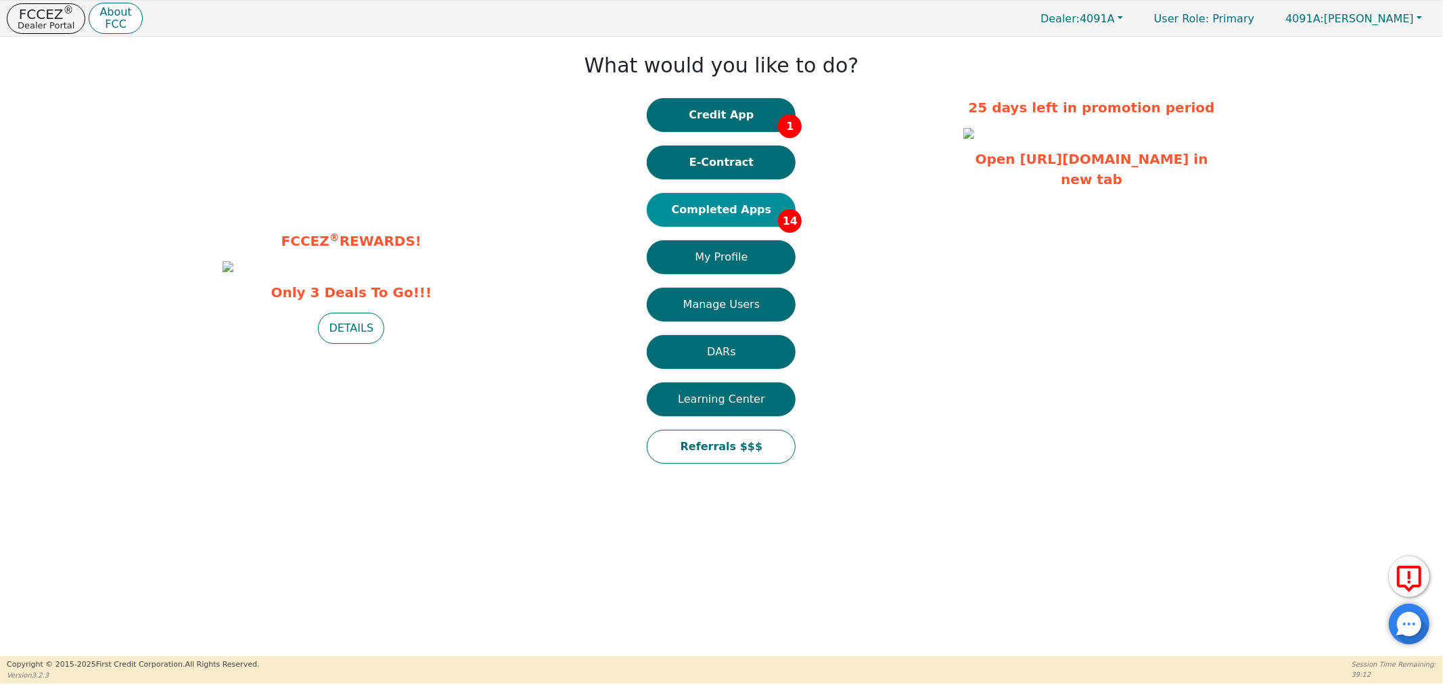
click at [736, 208] on button "Completed Apps 14" at bounding box center [721, 210] width 149 height 34
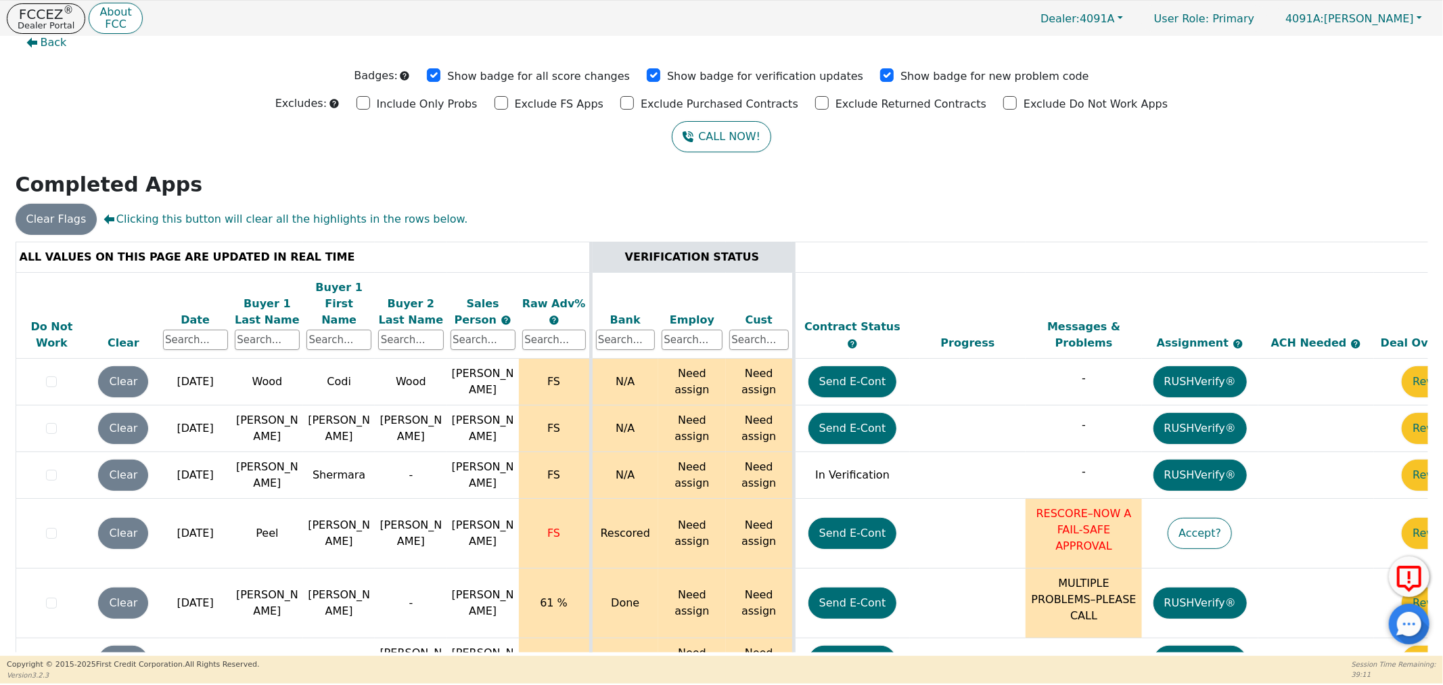
scroll to position [537, 0]
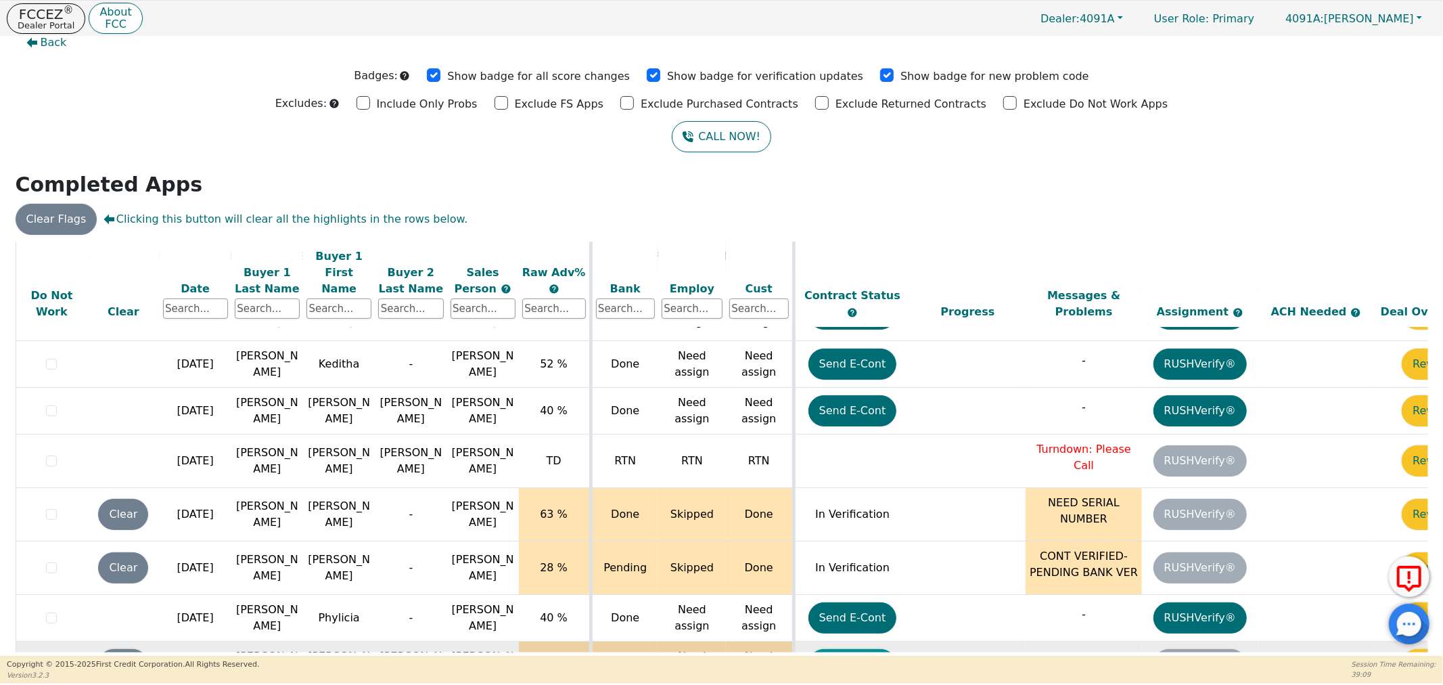
click at [859, 649] on button "Send E-Cont" at bounding box center [852, 664] width 89 height 31
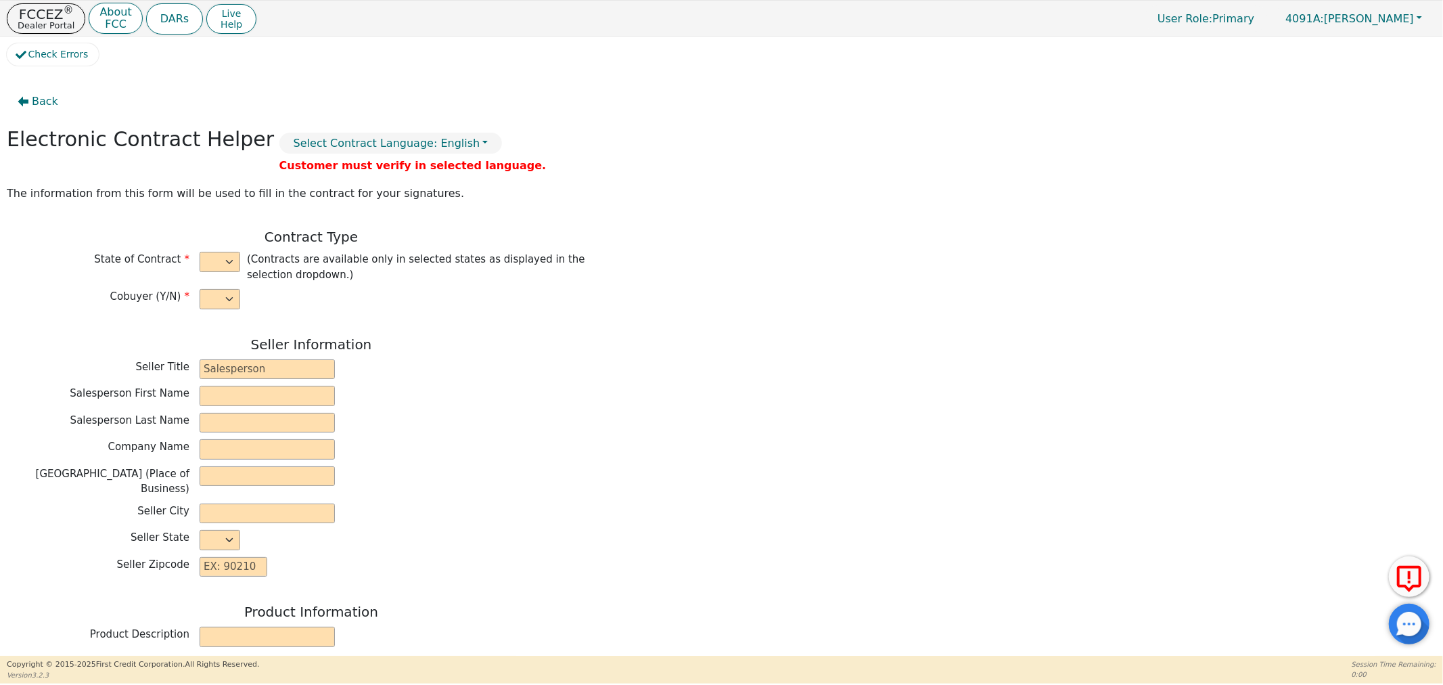
select select "y"
type input "Distributor"
type input "[PERSON_NAME]"
type input "H20 TAKEOVER"
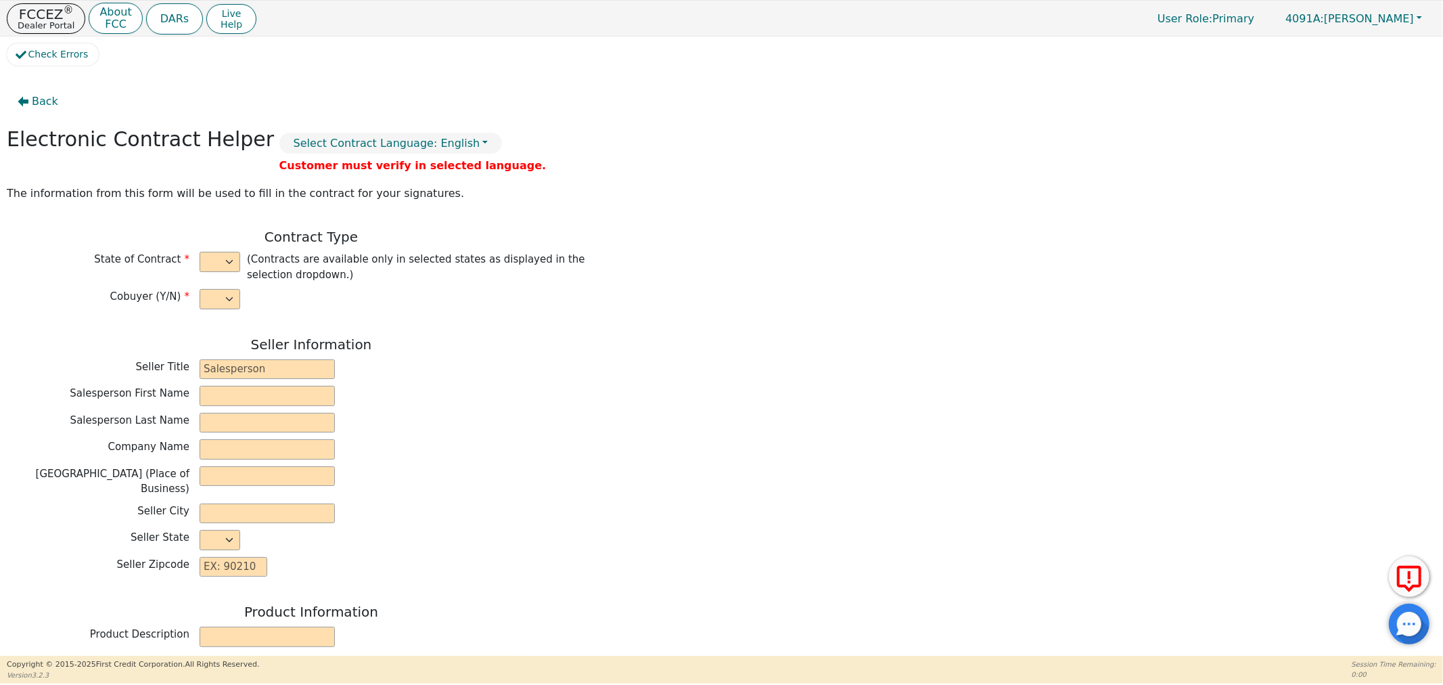
type input "[STREET_ADDRESS]"
type input "THOMASVILLE"
select select "GA"
type input "31792"
type input "[PERSON_NAME]"
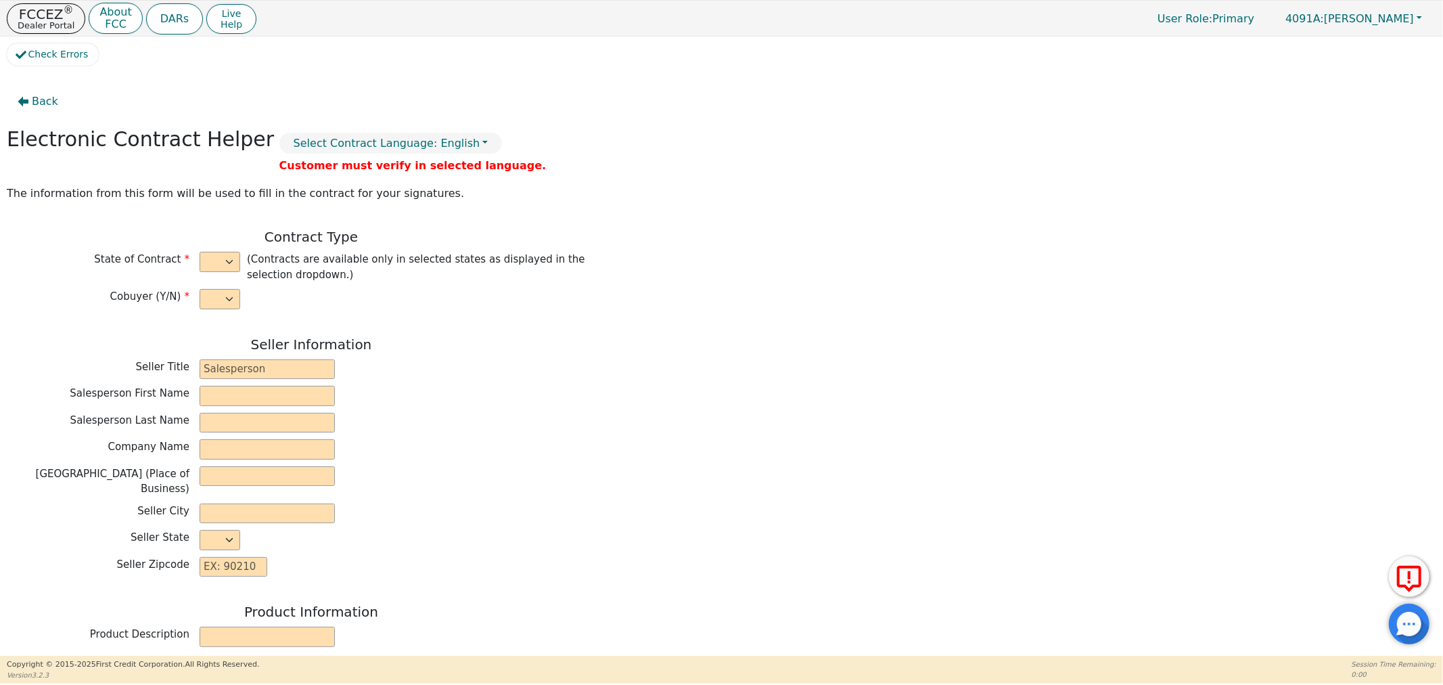
type input "[PERSON_NAME]"
type input "[EMAIL_ADDRESS][DOMAIN_NAME]"
type input "[PERSON_NAME]"
type input "[EMAIL_ADDRESS][DOMAIN_NAME]"
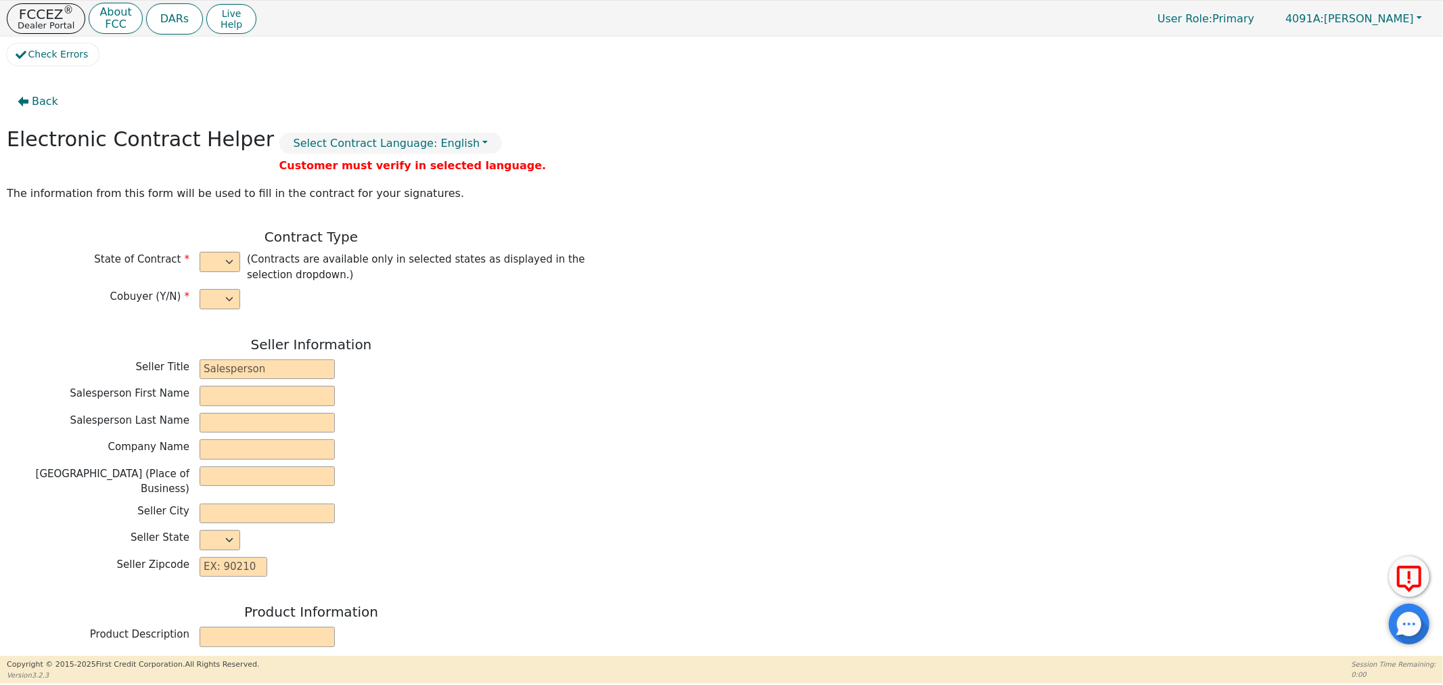
type input "[STREET_ADDRESS]"
type input "[GEOGRAPHIC_DATA]"
select select "GA"
type input "39828"
type input "[DATE]"
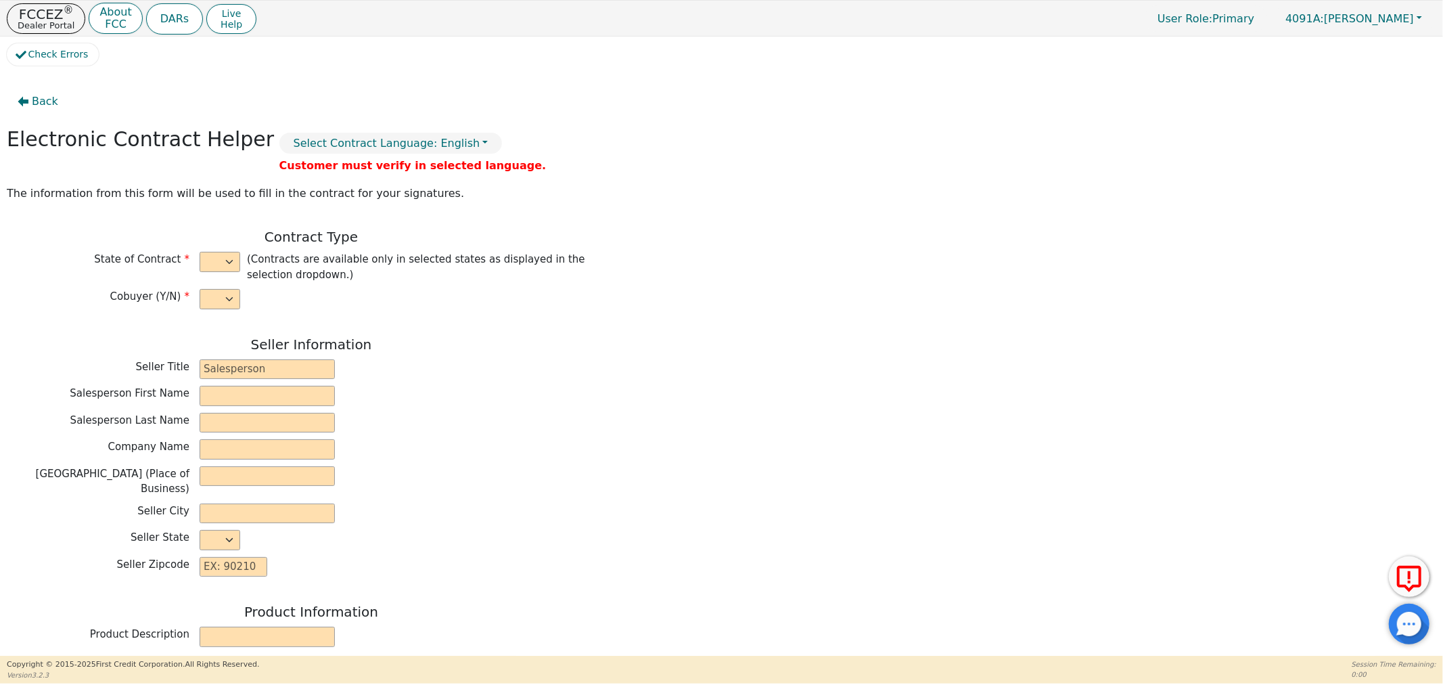
type input "21.98"
type input "[DATE]"
type input "48"
type input "12"
type input "3698.00"
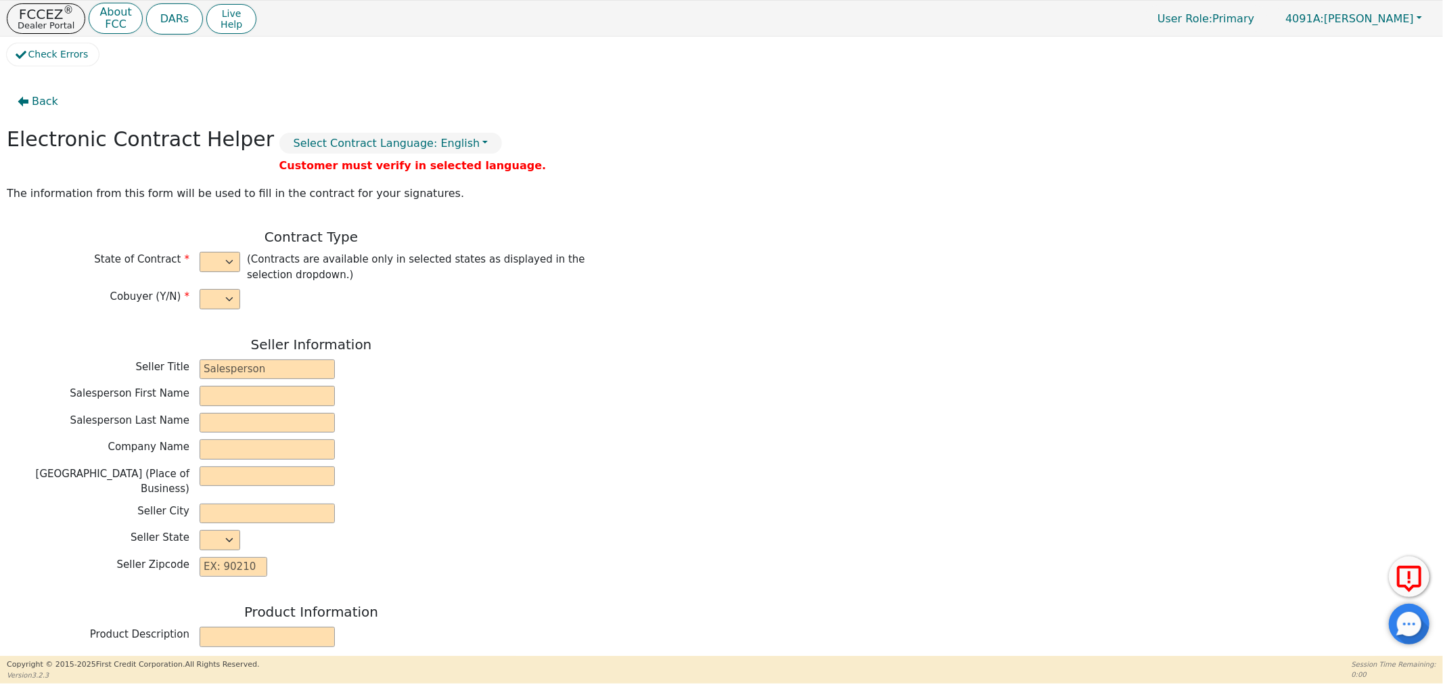
type input "0.00"
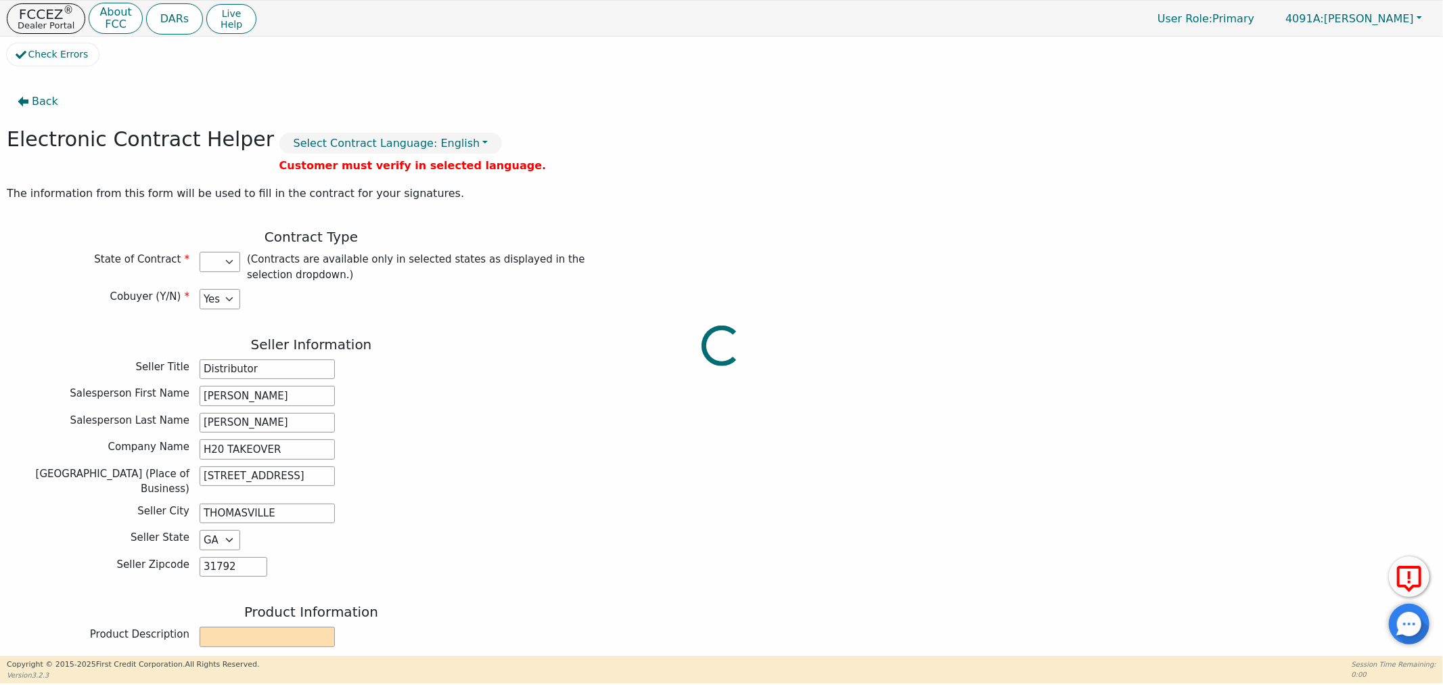
type input "3698.00"
select select "GA"
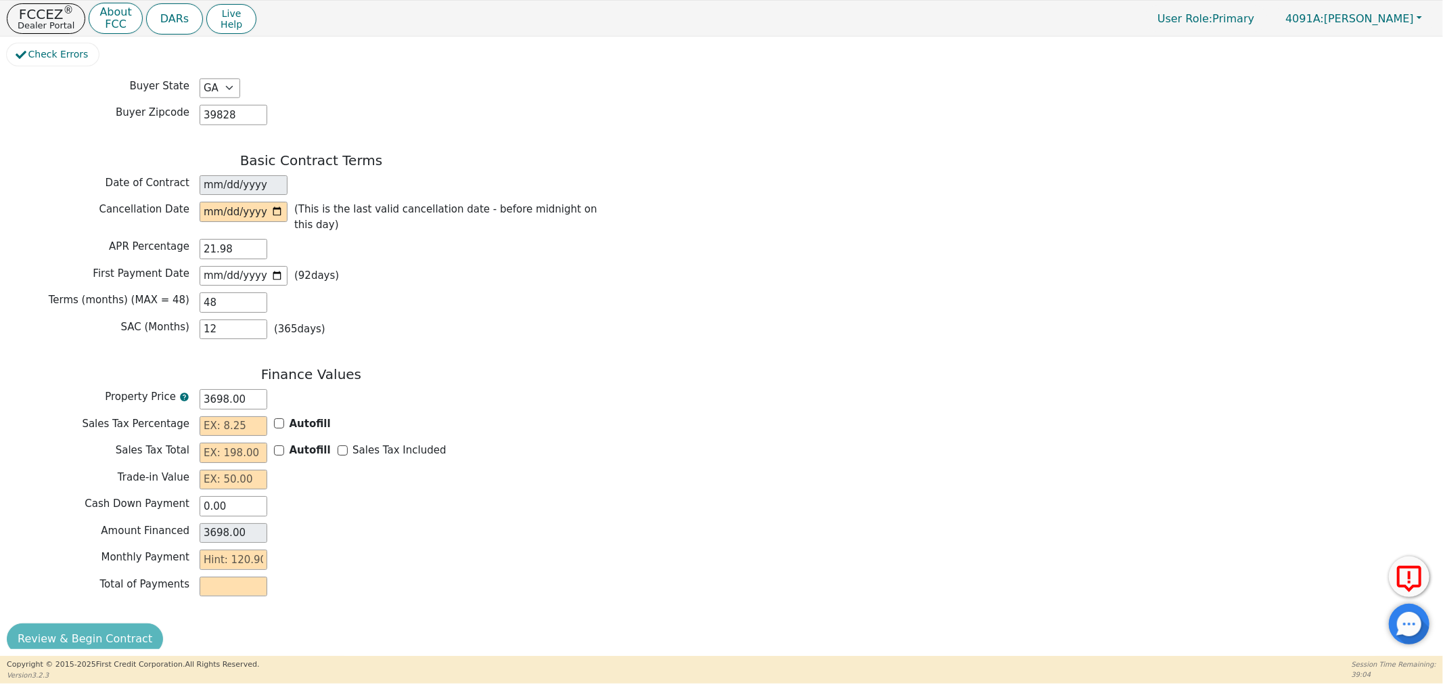
scroll to position [990, 0]
click at [274, 202] on input "date" at bounding box center [244, 211] width 88 height 20
type input "[DATE]"
click at [249, 415] on input "text" at bounding box center [234, 425] width 68 height 20
type input "8.00"
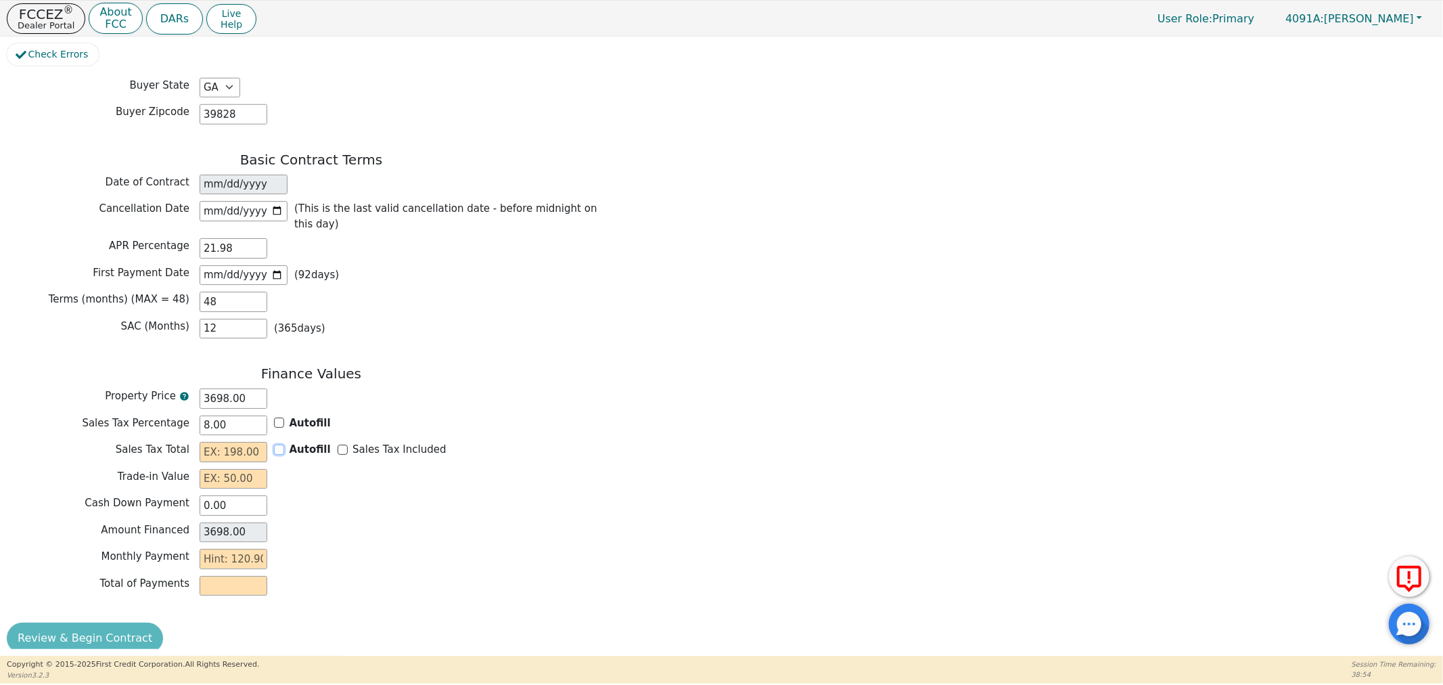
click at [279, 444] on input "Autofill" at bounding box center [279, 449] width 10 height 10
checkbox input "true"
type input "295.84"
type input "3993.84"
drag, startPoint x: 241, startPoint y: 456, endPoint x: 237, endPoint y: 443, distance: 13.3
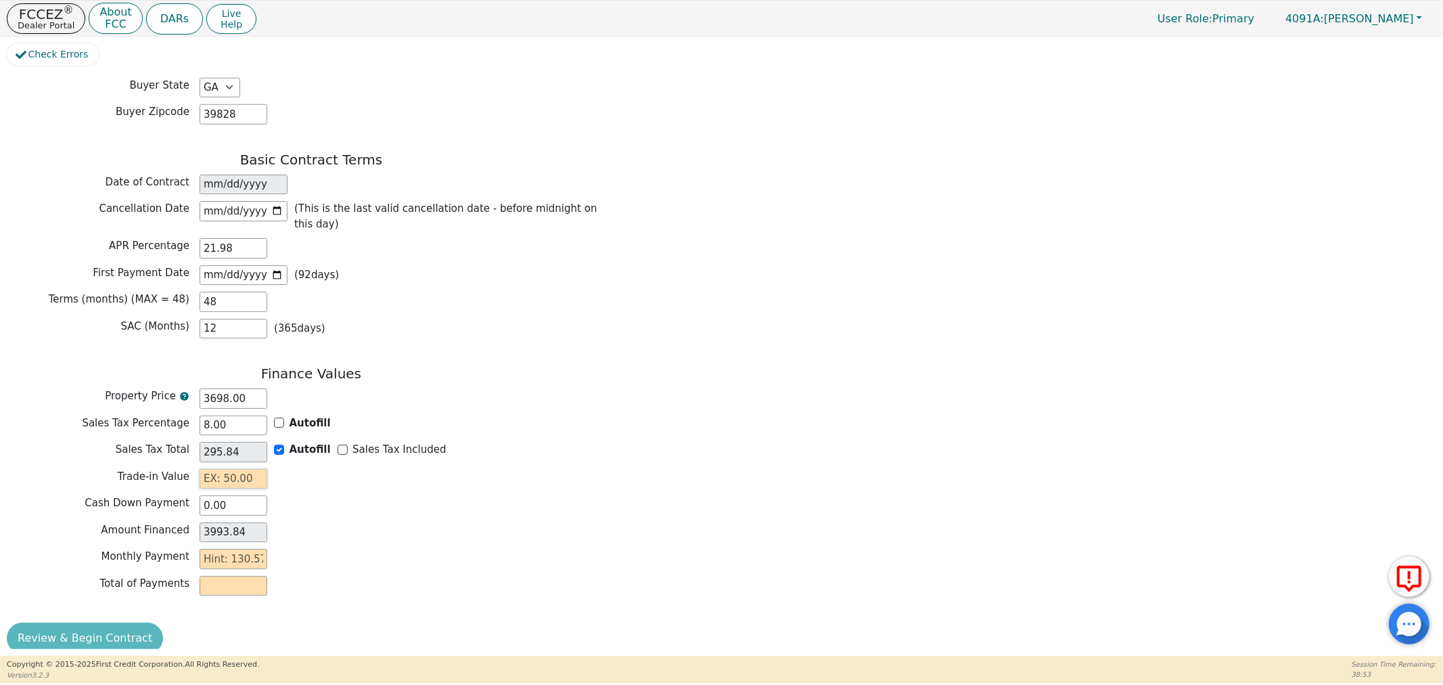
click at [241, 451] on div "Finance Values Property Price 3698.00 Sales Tax Percentage 8.00 Autofill Sales …" at bounding box center [311, 483] width 609 height 237
type input "0.00"
click at [232, 549] on input "text" at bounding box center [234, 559] width 68 height 20
type input "1"
type input "48.00"
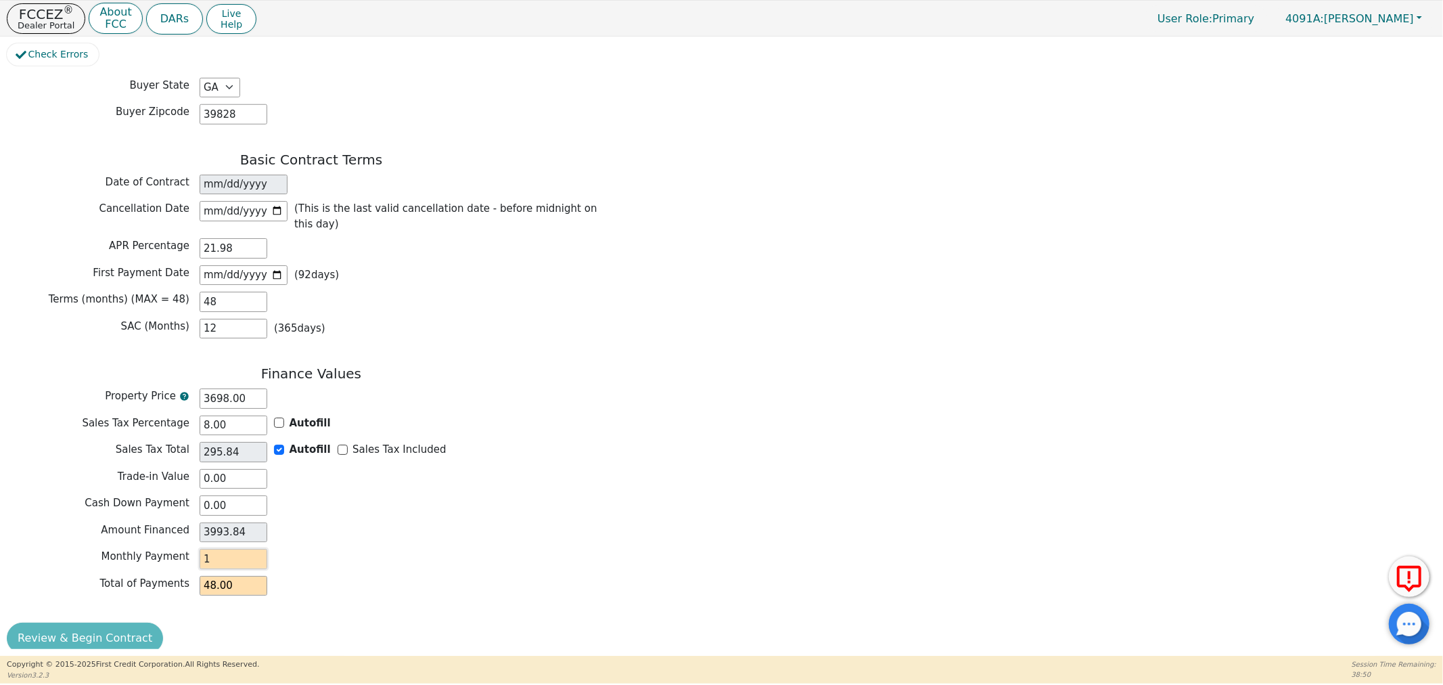
type input "13"
type input "624.00"
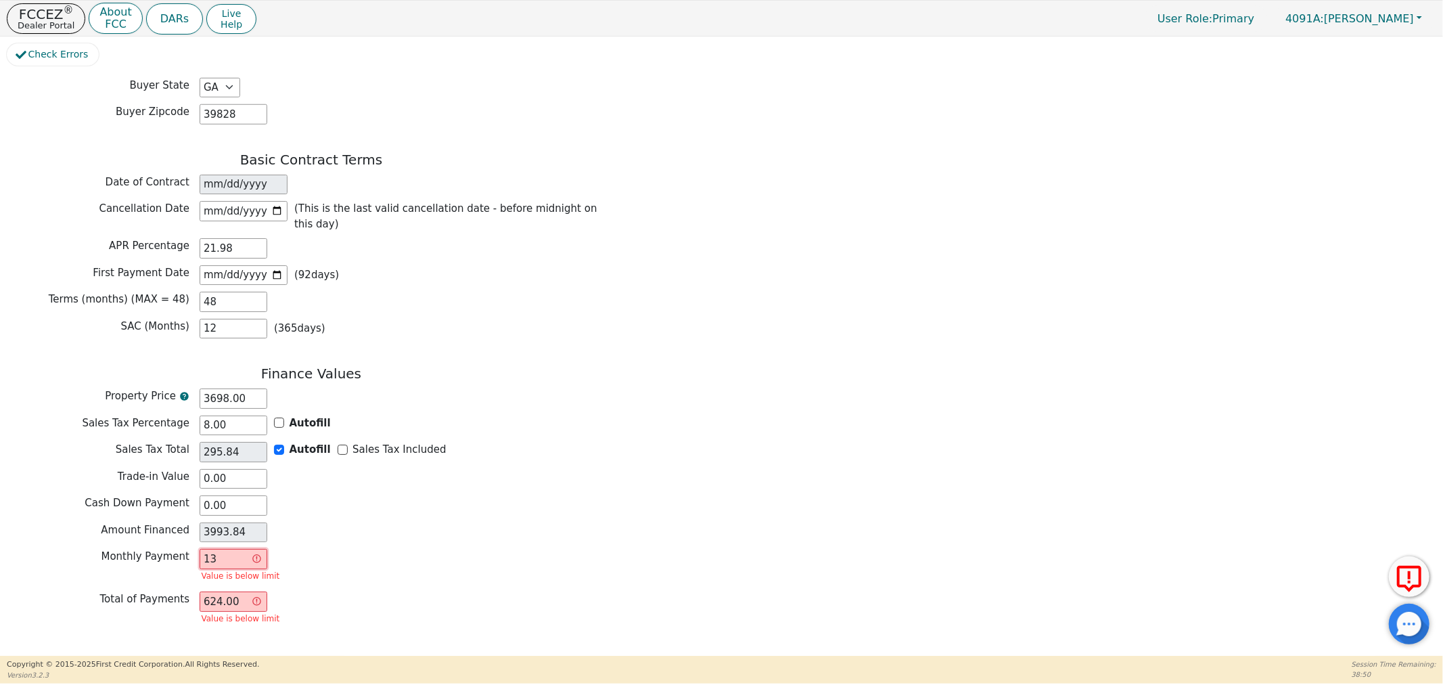
type input "130"
type input "6240.00"
type input "130.5"
type input "6264.00"
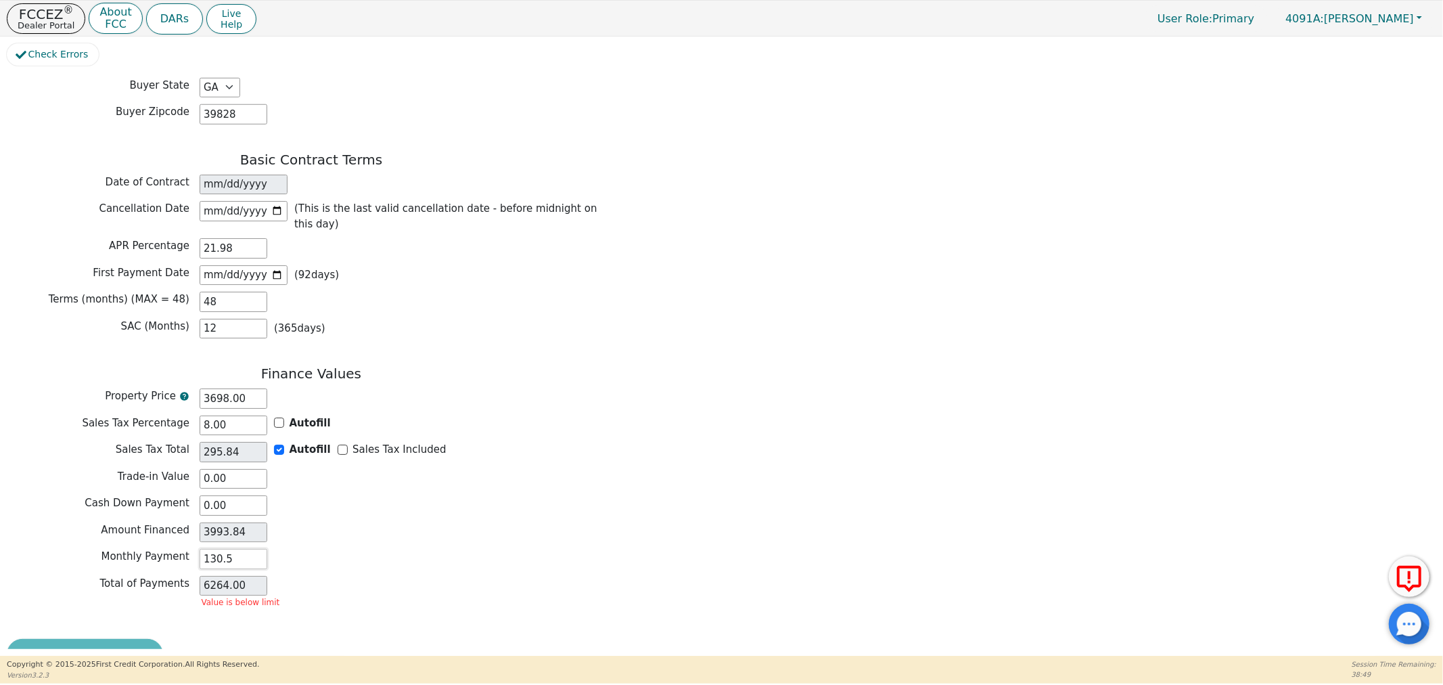
type input "130.57"
type input "6267.36"
type input "130.57"
drag, startPoint x: 512, startPoint y: 553, endPoint x: 528, endPoint y: 558, distance: 16.9
click at [526, 558] on div "Finance Values Property Price 3698.00 Sales Tax Percentage 8.00 Autofill Sales …" at bounding box center [311, 483] width 609 height 237
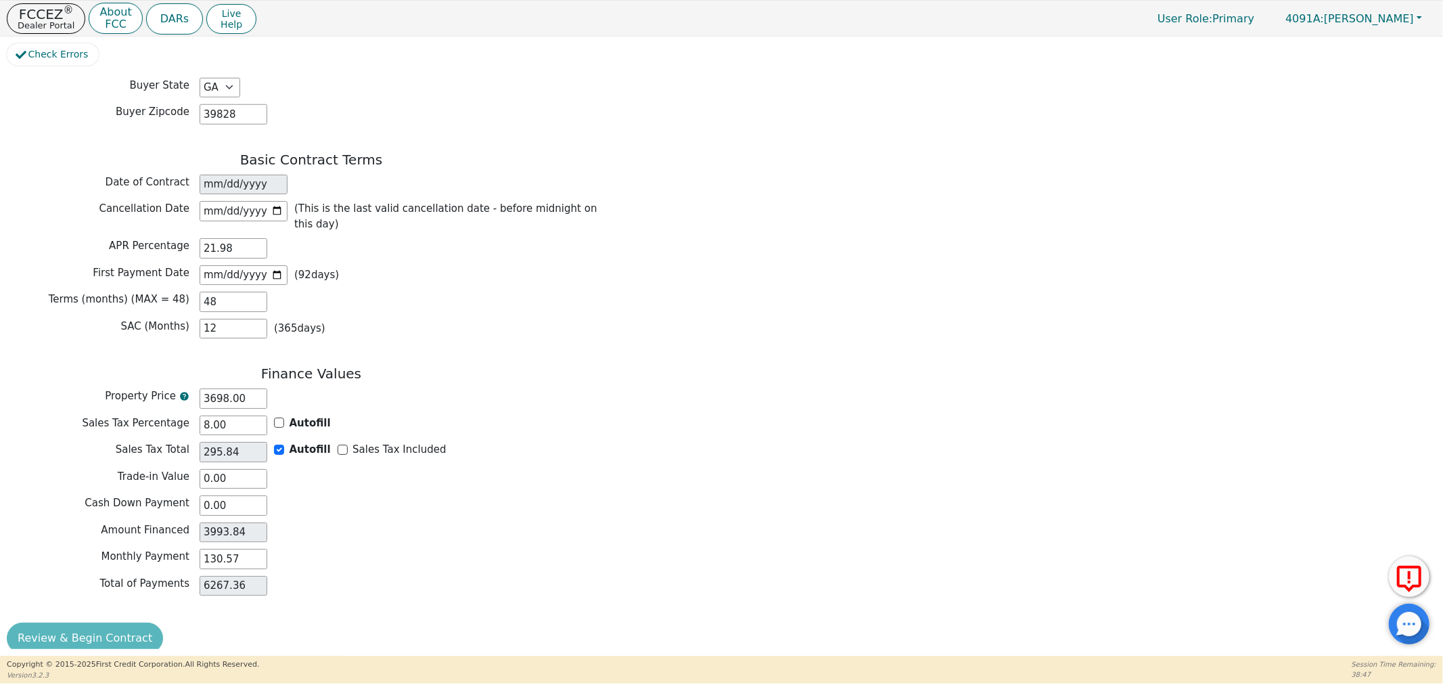
click at [505, 576] on div "Total of Payments 6267.36" at bounding box center [311, 586] width 609 height 20
drag, startPoint x: 250, startPoint y: 487, endPoint x: 151, endPoint y: 504, distance: 100.9
click at [151, 504] on div "Finance Values Property Price 3698.00 Sales Tax Percentage 8.00 Autofill Sales …" at bounding box center [311, 483] width 609 height 237
type input "3"
type input "3990.84"
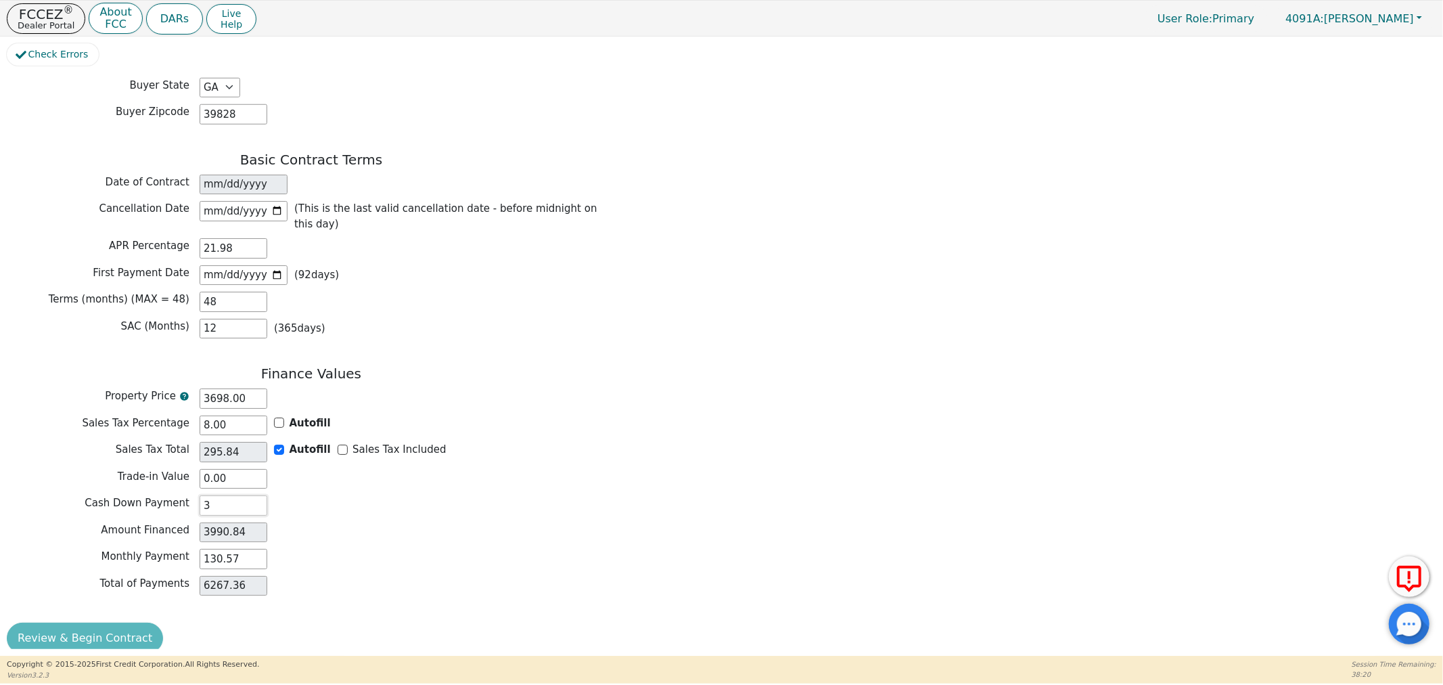
type input "30"
type input "3963.84"
type input "300"
type input "3693.84"
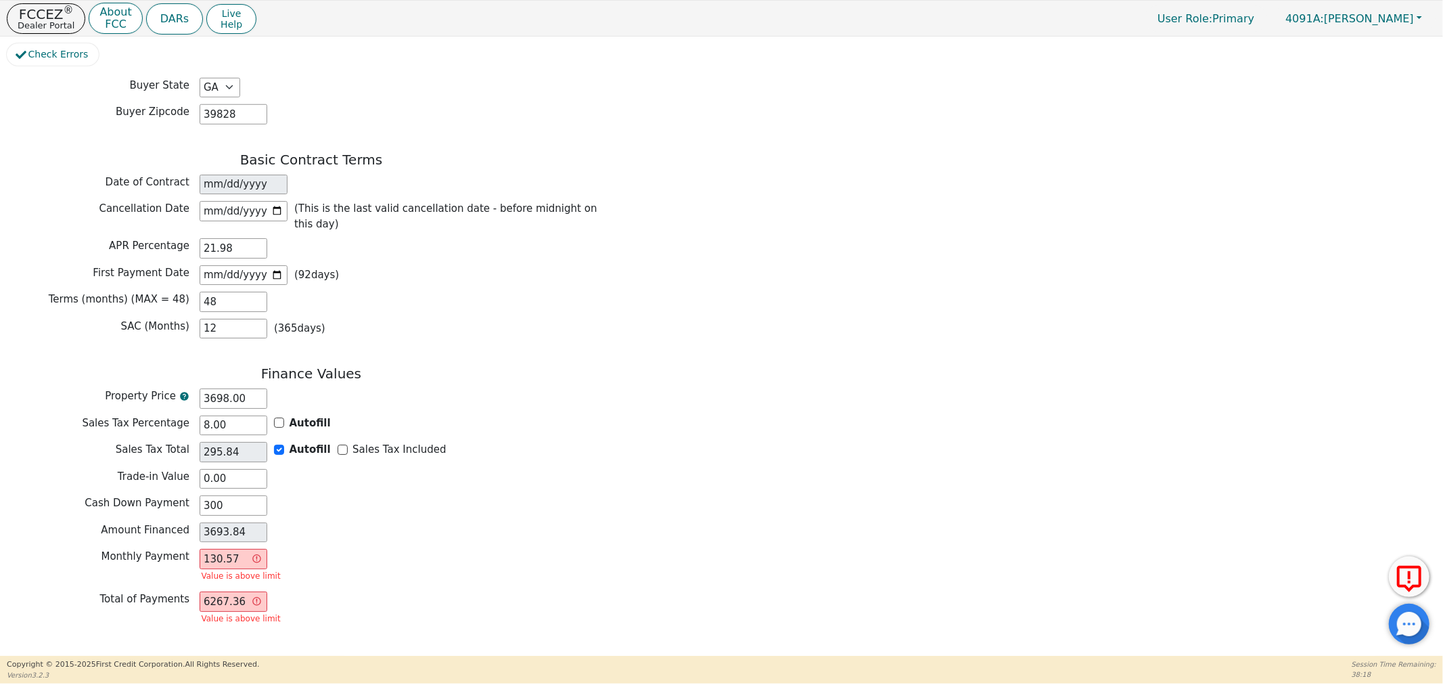
type input "300.00"
drag, startPoint x: 291, startPoint y: 520, endPoint x: 269, endPoint y: 538, distance: 28.8
click at [288, 522] on div "Amount Financed 3693.84" at bounding box center [311, 532] width 609 height 20
drag, startPoint x: 244, startPoint y: 542, endPoint x: 131, endPoint y: 537, distance: 112.4
click at [131, 549] on div "Monthly Payment 130.57 Value is above limit" at bounding box center [311, 567] width 609 height 36
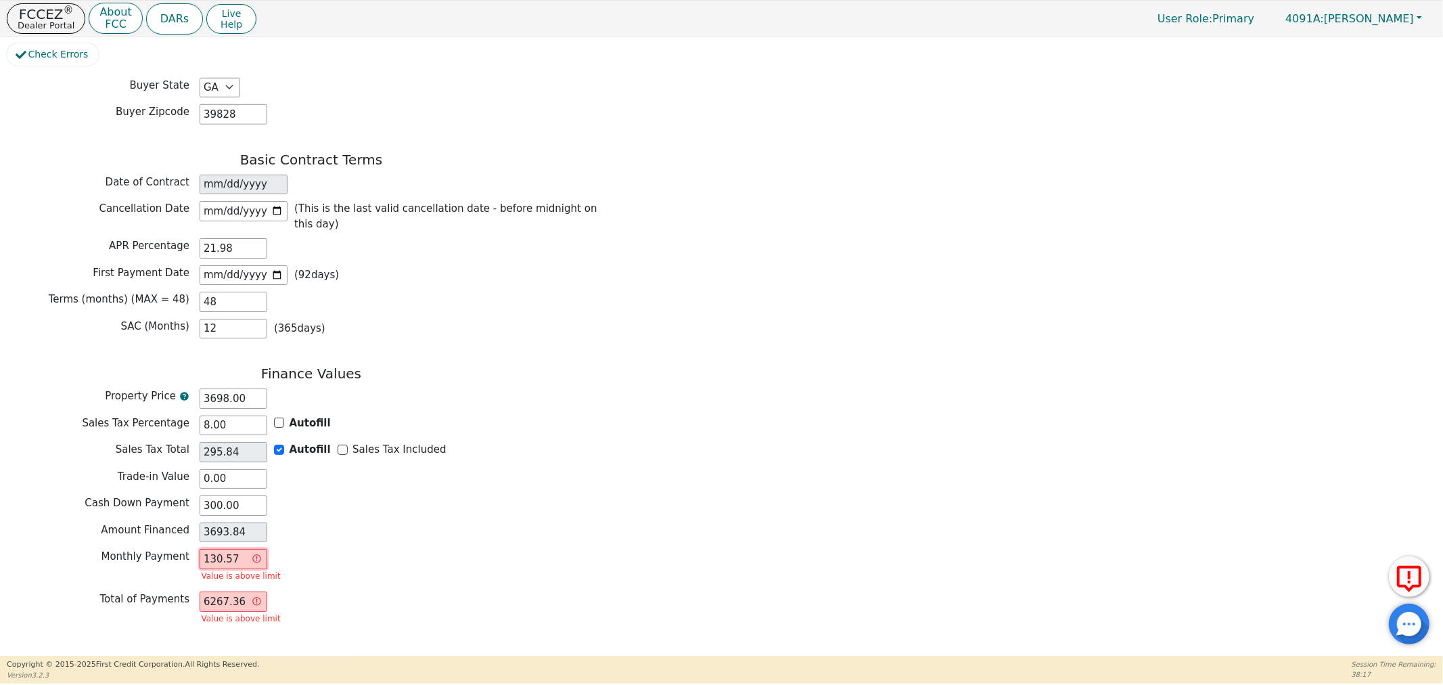
type input "0.00"
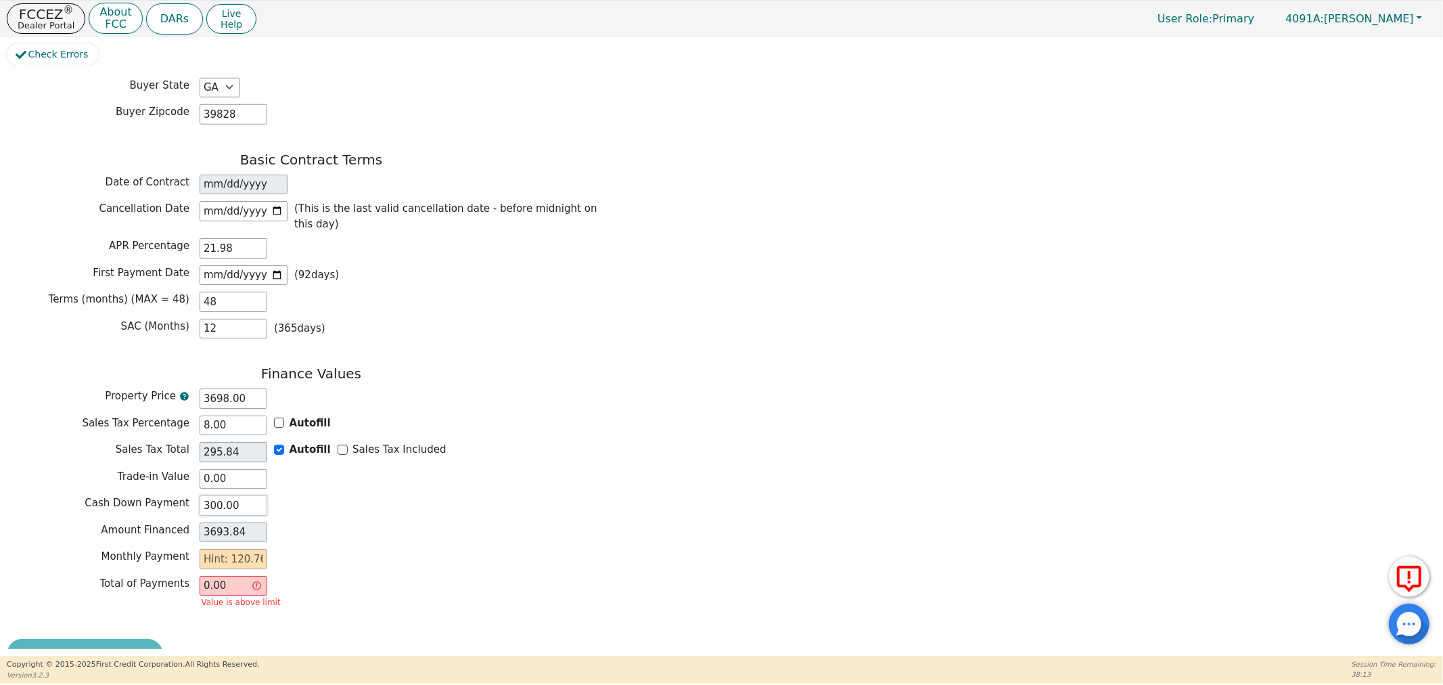
drag, startPoint x: 183, startPoint y: 505, endPoint x: 163, endPoint y: 503, distance: 20.4
click at [160, 504] on div "Finance Values Property Price 3698.00 Sales Tax Percentage 8.00 Autofill Sales …" at bounding box center [311, 491] width 609 height 253
type input "0"
type input "3993.84"
type input "0.00"
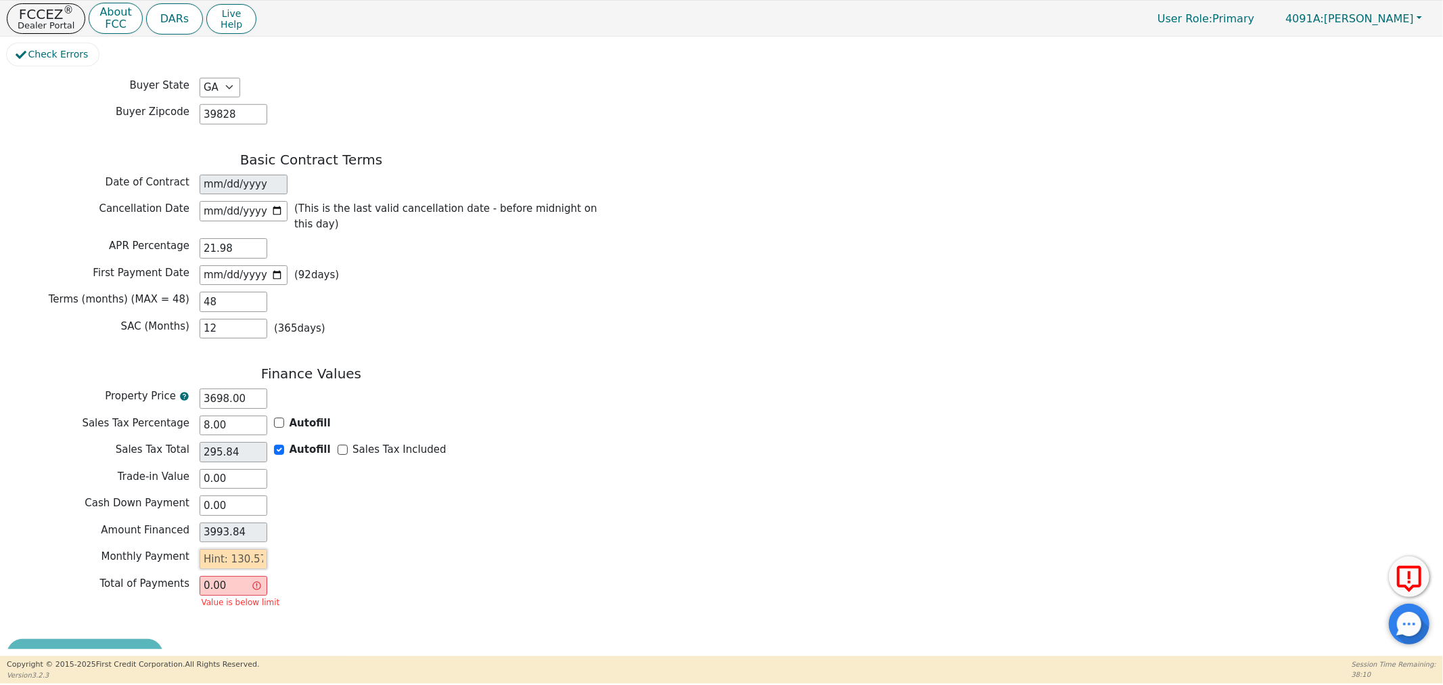
click at [217, 549] on input "text" at bounding box center [234, 559] width 68 height 20
type input "1"
type input "48.00"
type input "13"
type input "624.00"
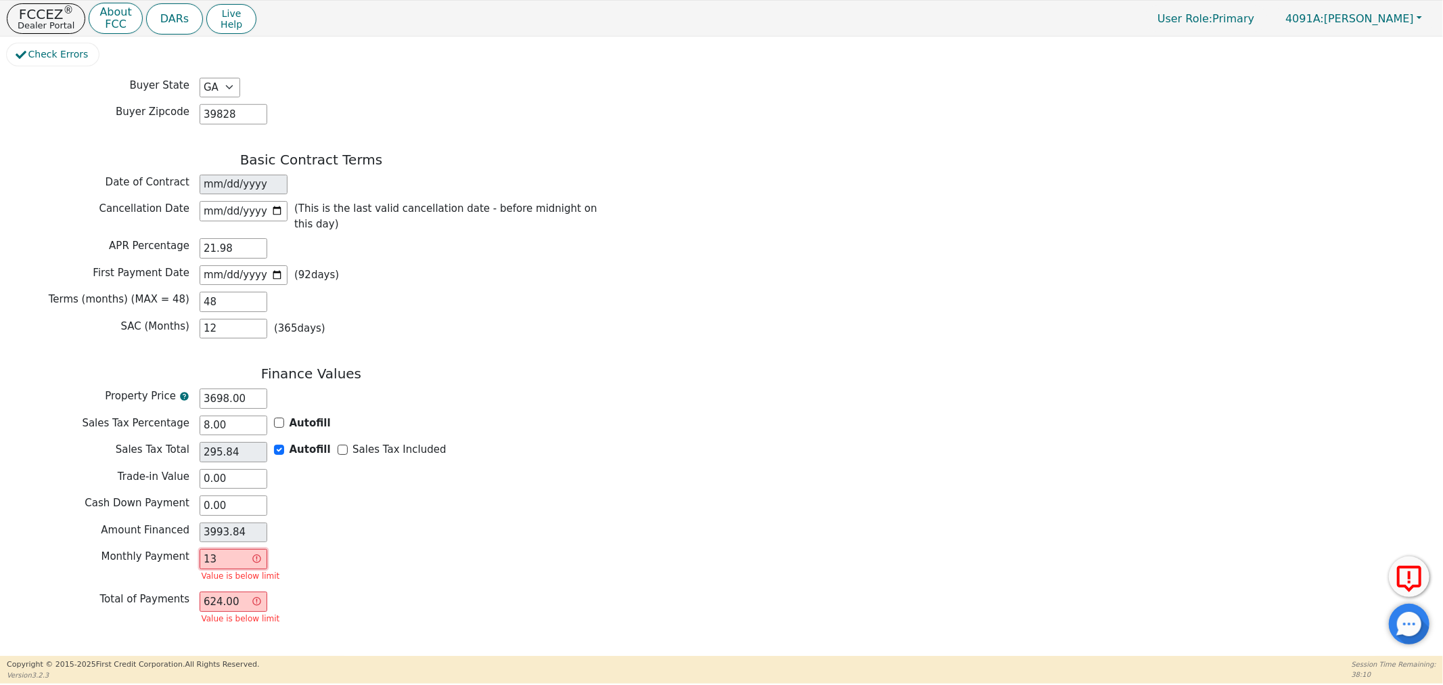
type input "130"
type input "6240.00"
type input "130.5"
type input "6264.00"
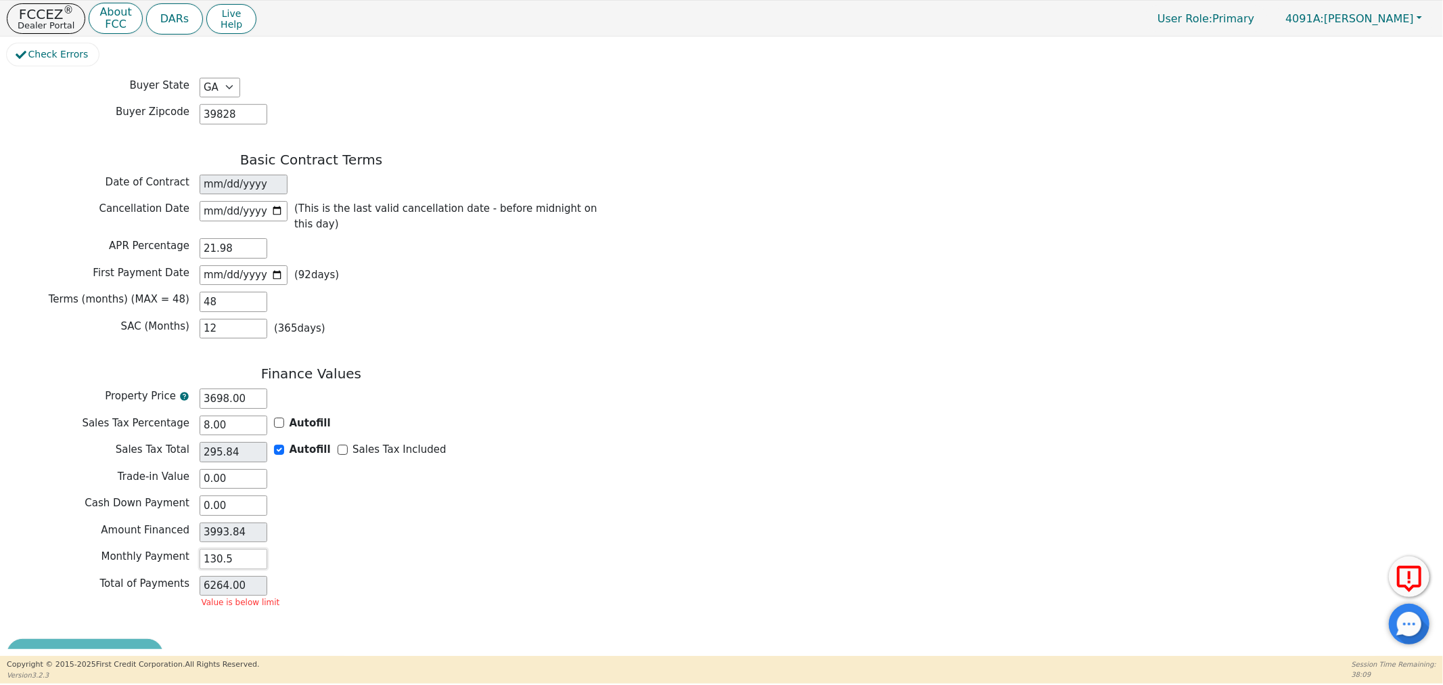
type input "130.57"
type input "6267.36"
type input "130.57"
click at [41, 24] on p "Dealer Portal" at bounding box center [46, 25] width 57 height 9
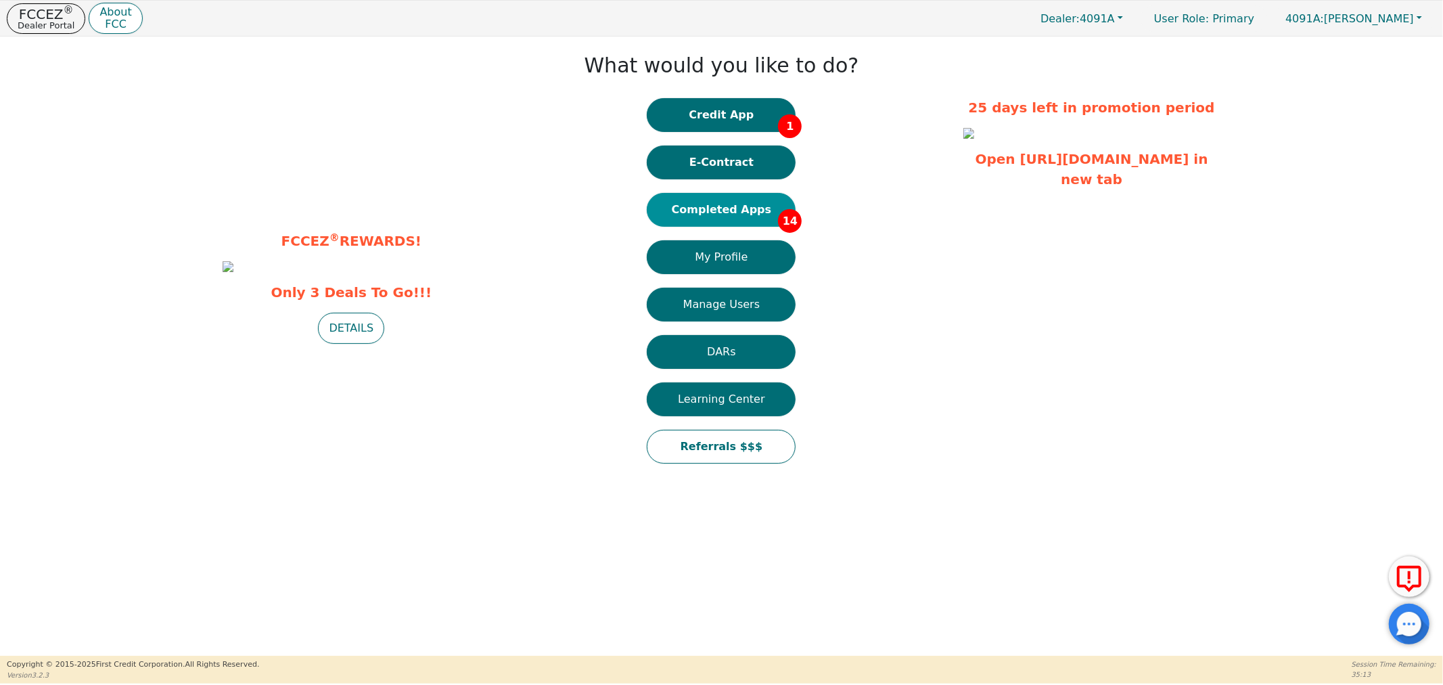
click at [712, 208] on button "Completed Apps 14" at bounding box center [721, 210] width 149 height 34
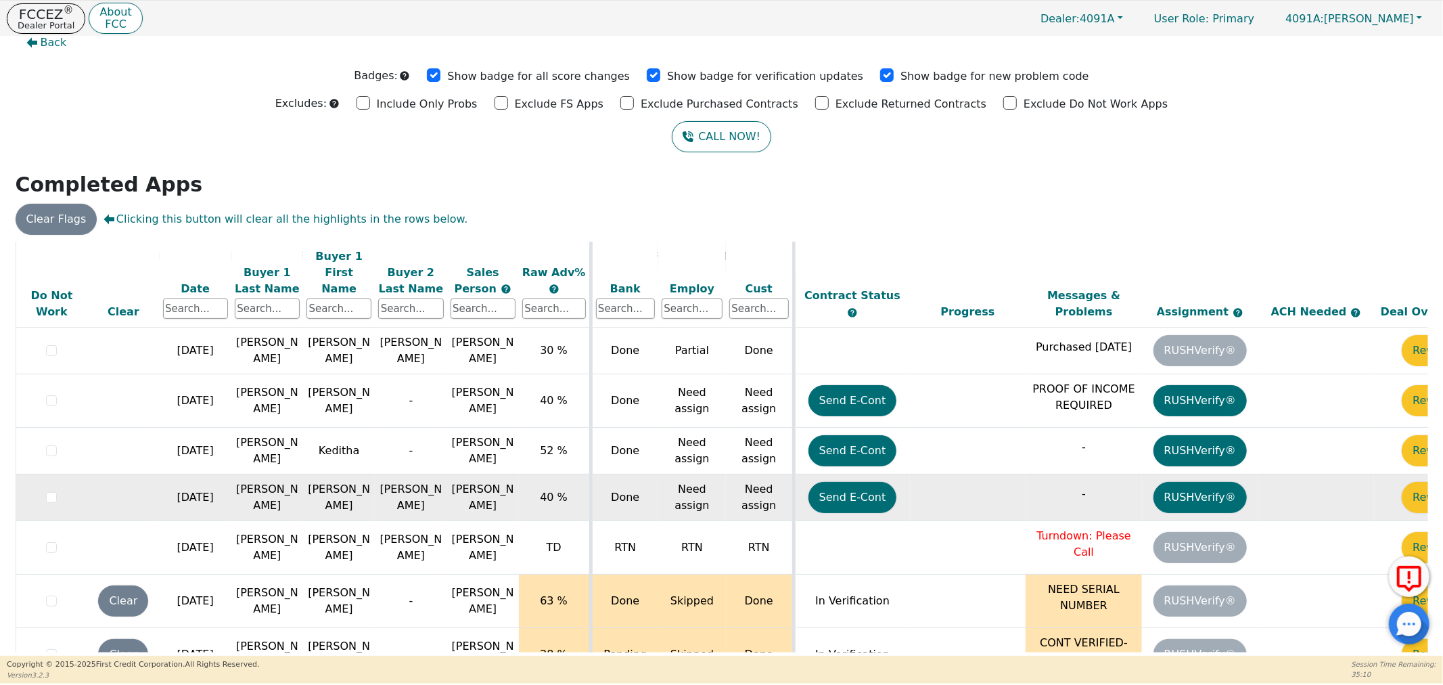
scroll to position [537, 0]
